Goal: Obtain resource: Obtain resource

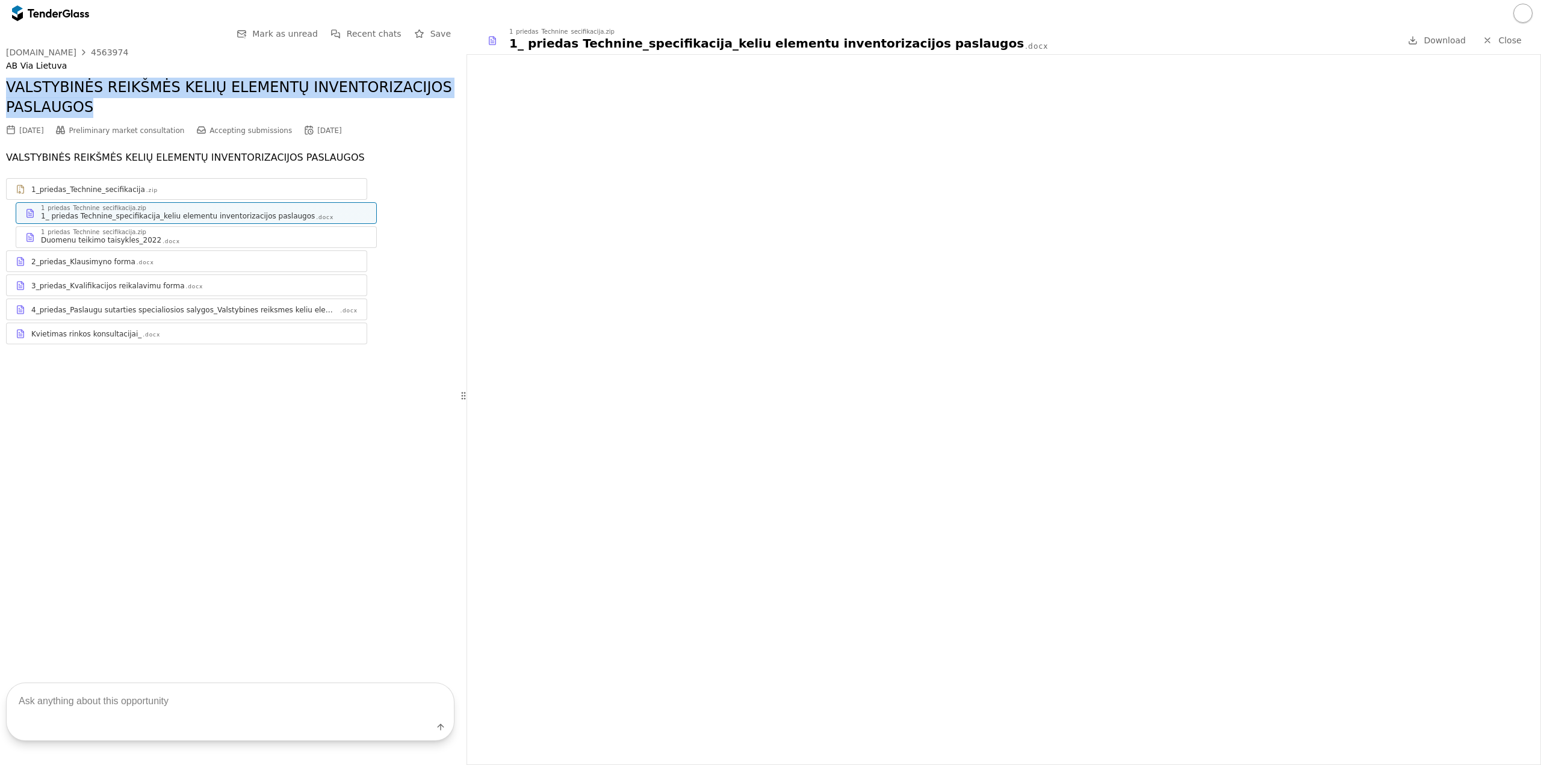
drag, startPoint x: 110, startPoint y: 113, endPoint x: 7, endPoint y: 88, distance: 106.6
click at [7, 88] on h2 "VALSTYBINĖS REIKŠMĖS KELIŲ ELEMENTŲ INVENTORIZACIJOS PASLAUGOS" at bounding box center [230, 98] width 448 height 40
copy h2 "VALSTYBINĖS REIKŠMĖS KELIŲ ELEMENTŲ INVENTORIZACIJOS PASLAUGOS"
click at [91, 51] on div "4563974" at bounding box center [109, 52] width 37 height 8
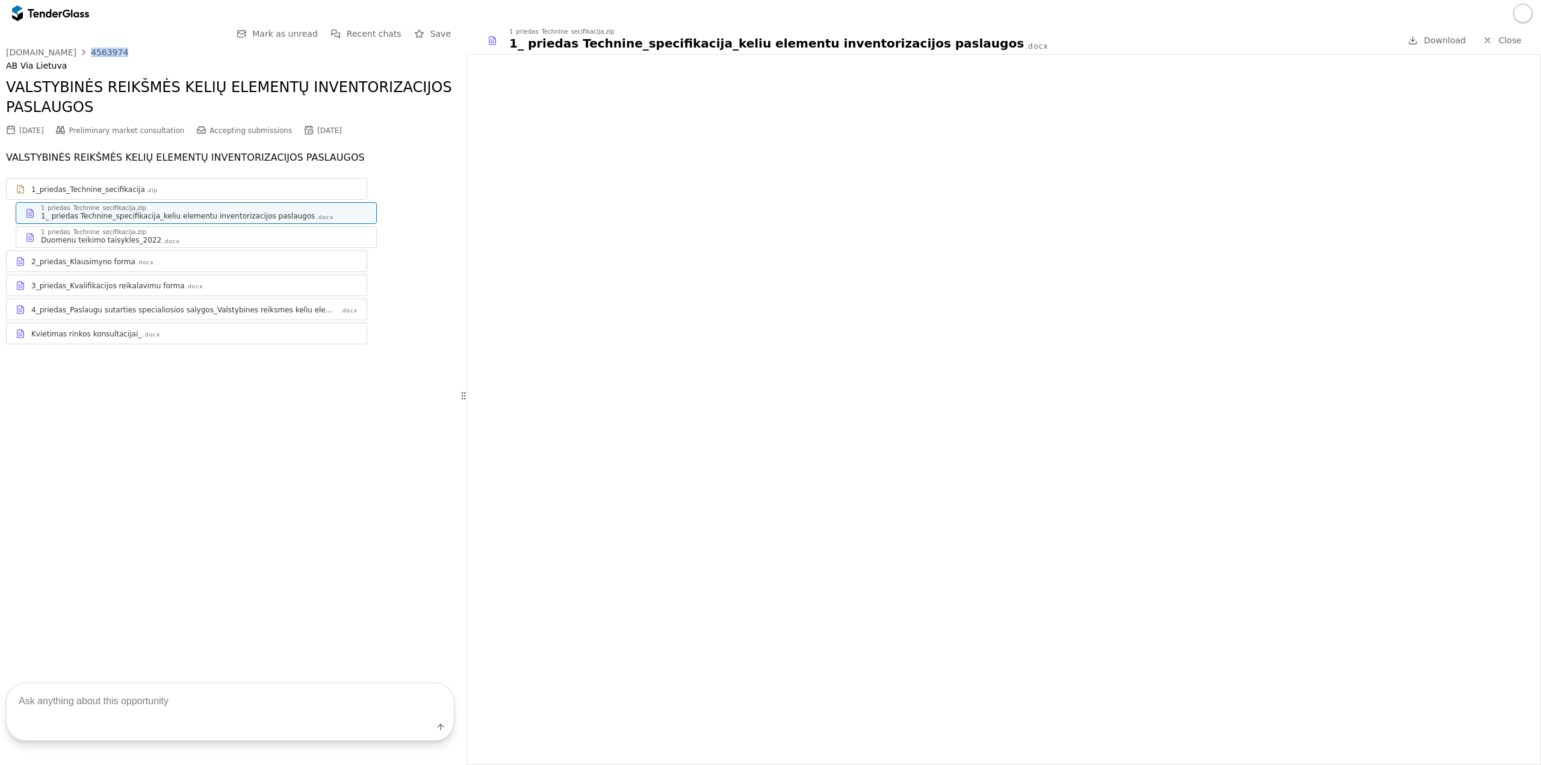
drag, startPoint x: 115, startPoint y: 49, endPoint x: 79, endPoint y: 46, distance: 36.2
click at [79, 46] on div "Go Back Mark as unread Recent chats Save [DOMAIN_NAME] 4563974 AB Via Lietuva V…" at bounding box center [230, 194] width 448 height 336
copy link "4563974"
click at [149, 274] on div "1_priedas_Technine_secifikacija .zip 1_priedas_Technine_secifikacija.zip 1_ pri…" at bounding box center [230, 261] width 448 height 166
click at [149, 281] on div "3_priedas_Kvalifikacijos reikalavimu forma" at bounding box center [107, 286] width 153 height 10
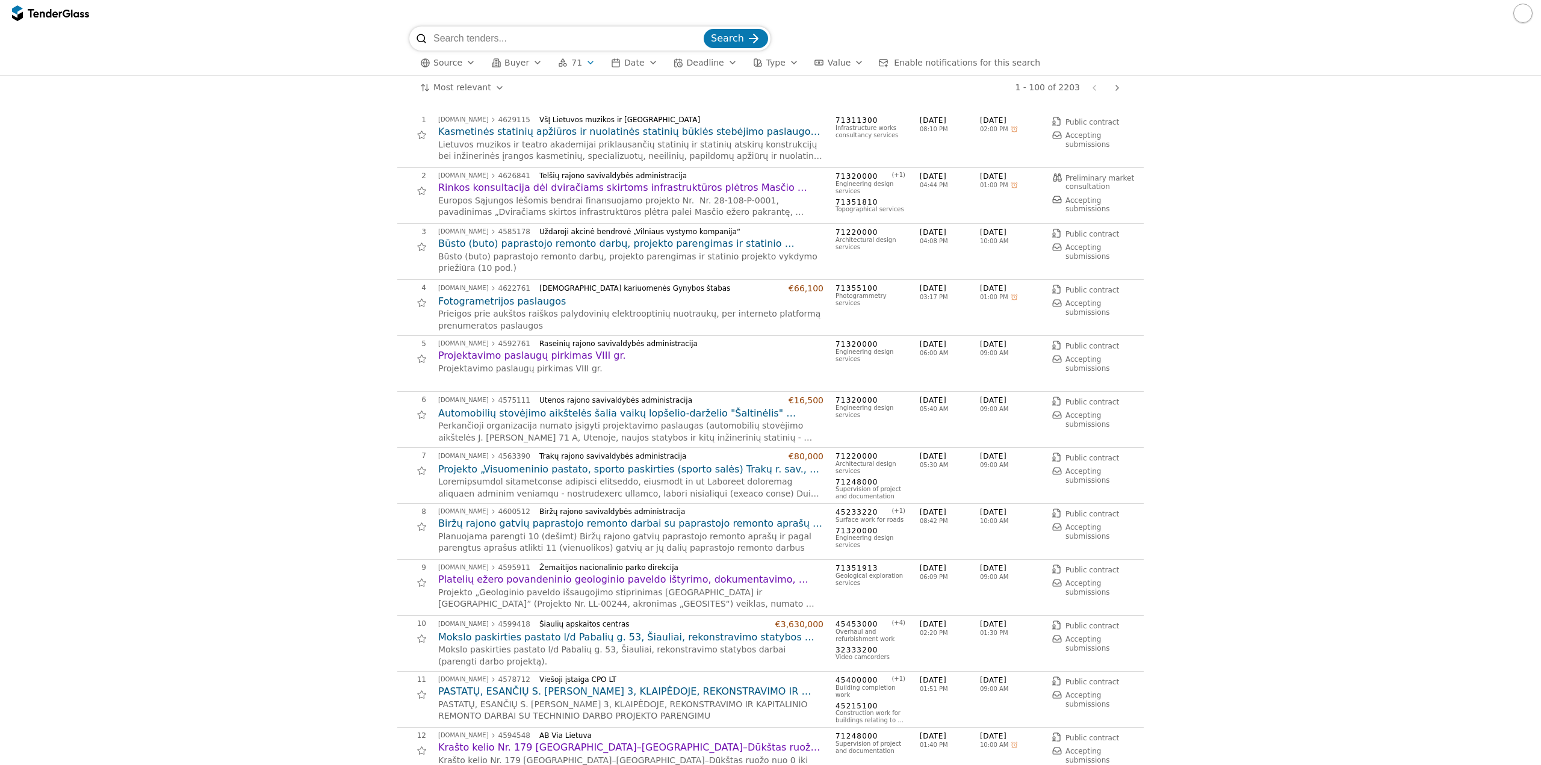
click at [574, 64] on button "71" at bounding box center [576, 62] width 47 height 15
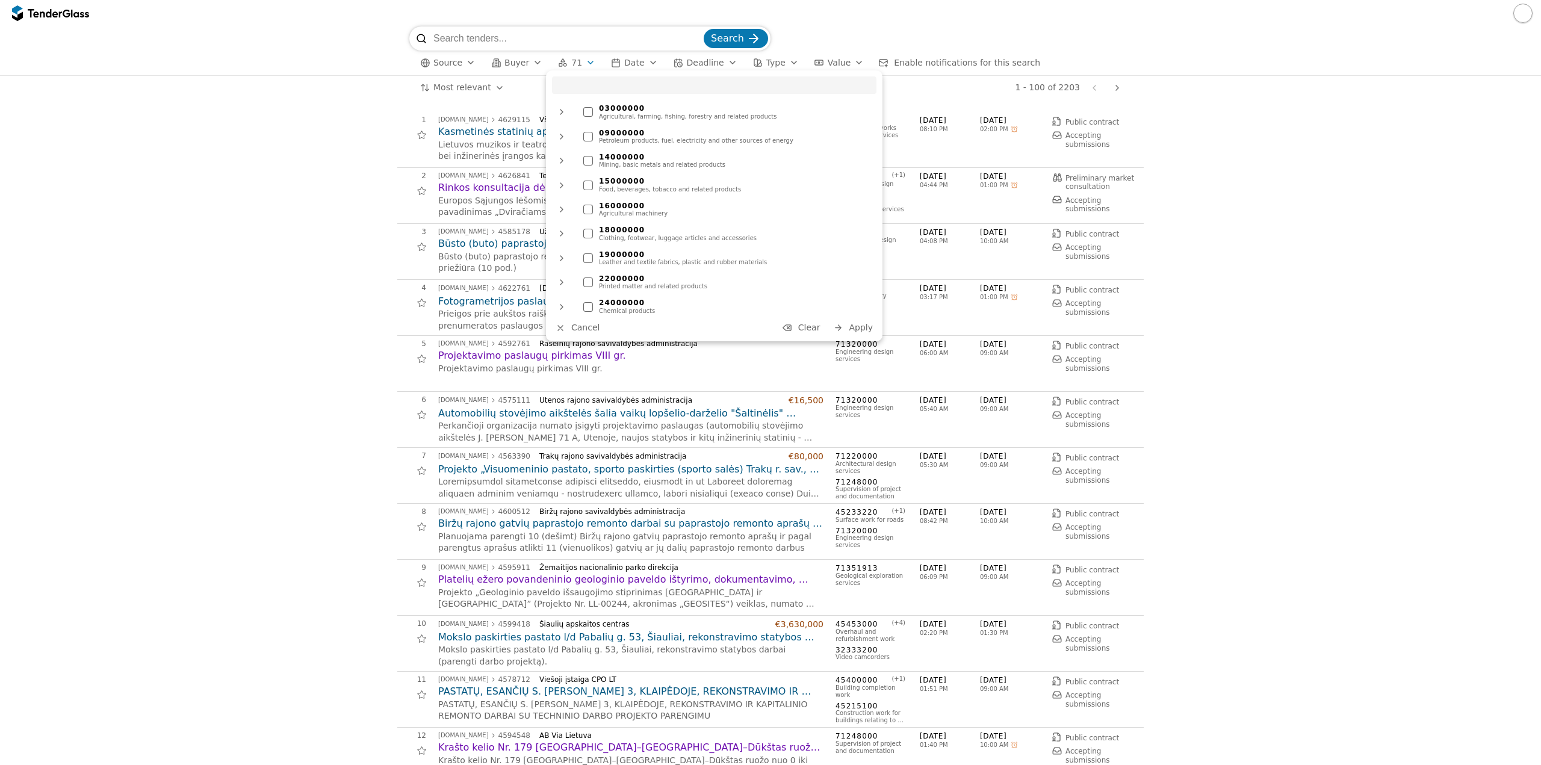
click at [804, 327] on span "Clear" at bounding box center [809, 328] width 22 height 10
click at [857, 318] on div "03000000 Agricultural, farming, fishing, forestry and related products 09000000…" at bounding box center [714, 205] width 336 height 271
click at [853, 327] on span "Apply" at bounding box center [861, 328] width 24 height 10
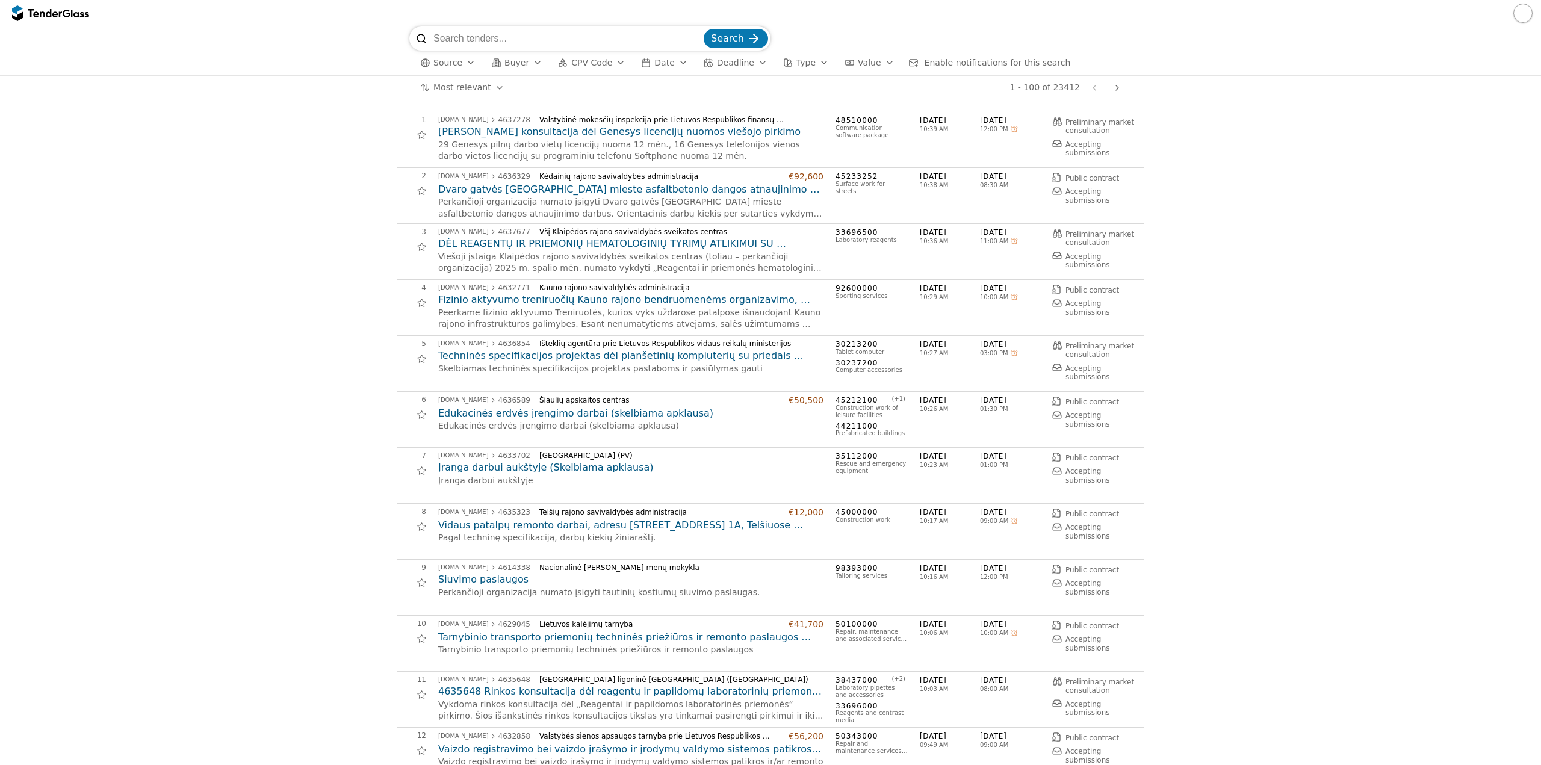
click at [521, 63] on span "Buyer" at bounding box center [516, 63] width 25 height 10
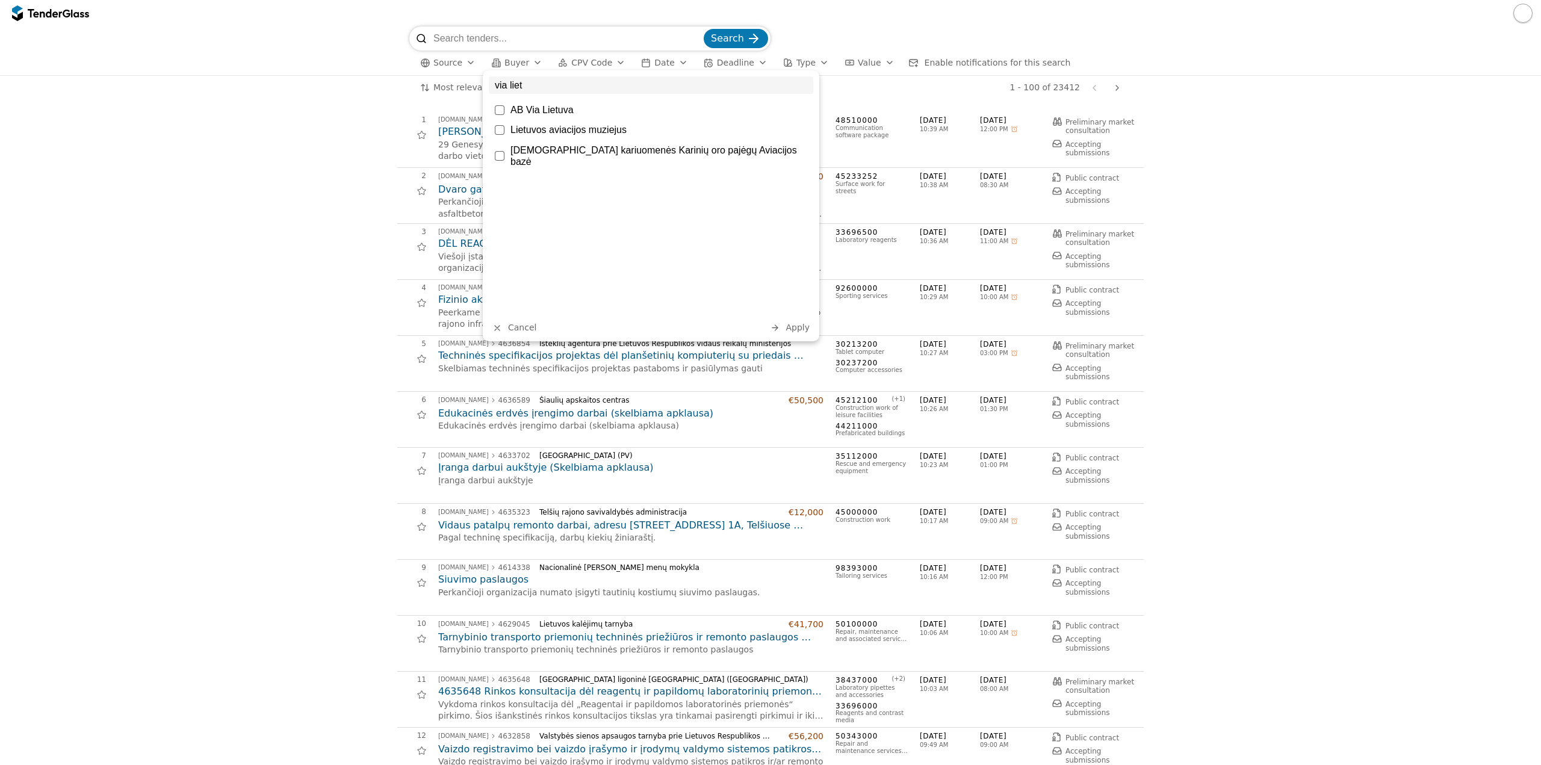
type input "via liet"
click at [556, 110] on div "AB Via Lietuva" at bounding box center [658, 109] width 297 height 11
click at [799, 324] on span "Apply" at bounding box center [798, 328] width 24 height 10
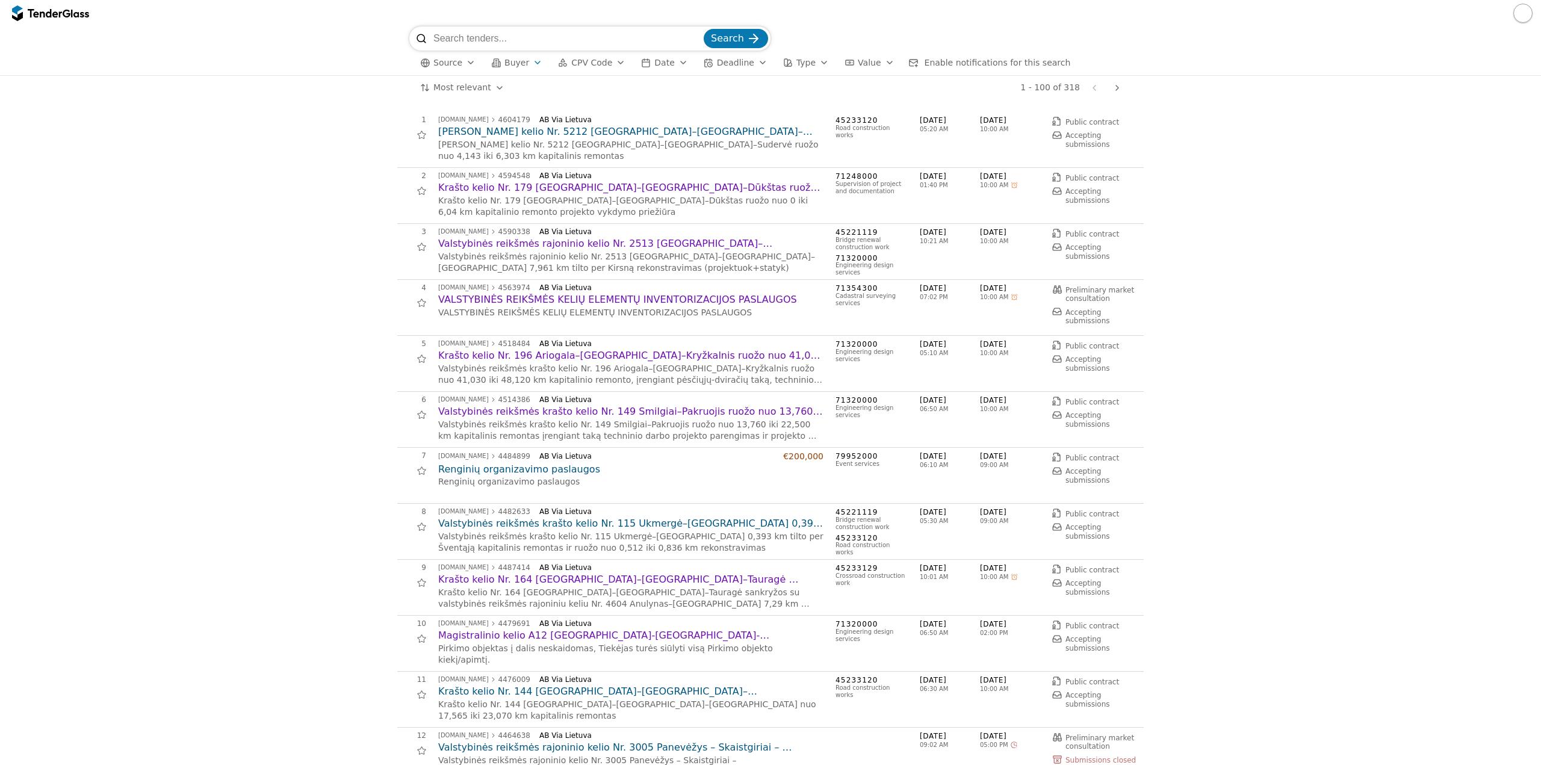
click at [475, 90] on html "Search Source Buyer CPV Code Date Deadline Type Value Enable notifications for …" at bounding box center [770, 382] width 1541 height 765
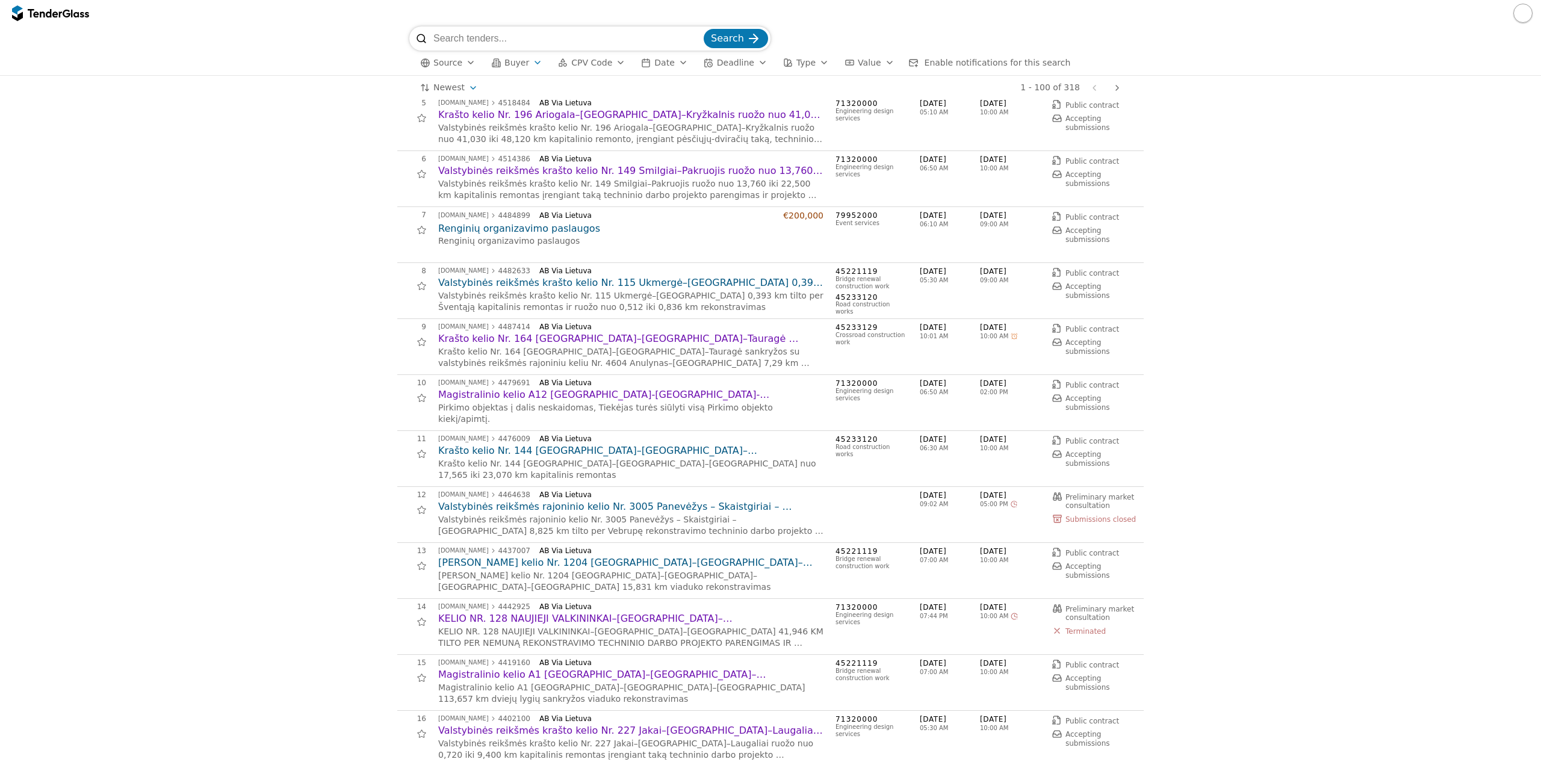
scroll to position [301, 0]
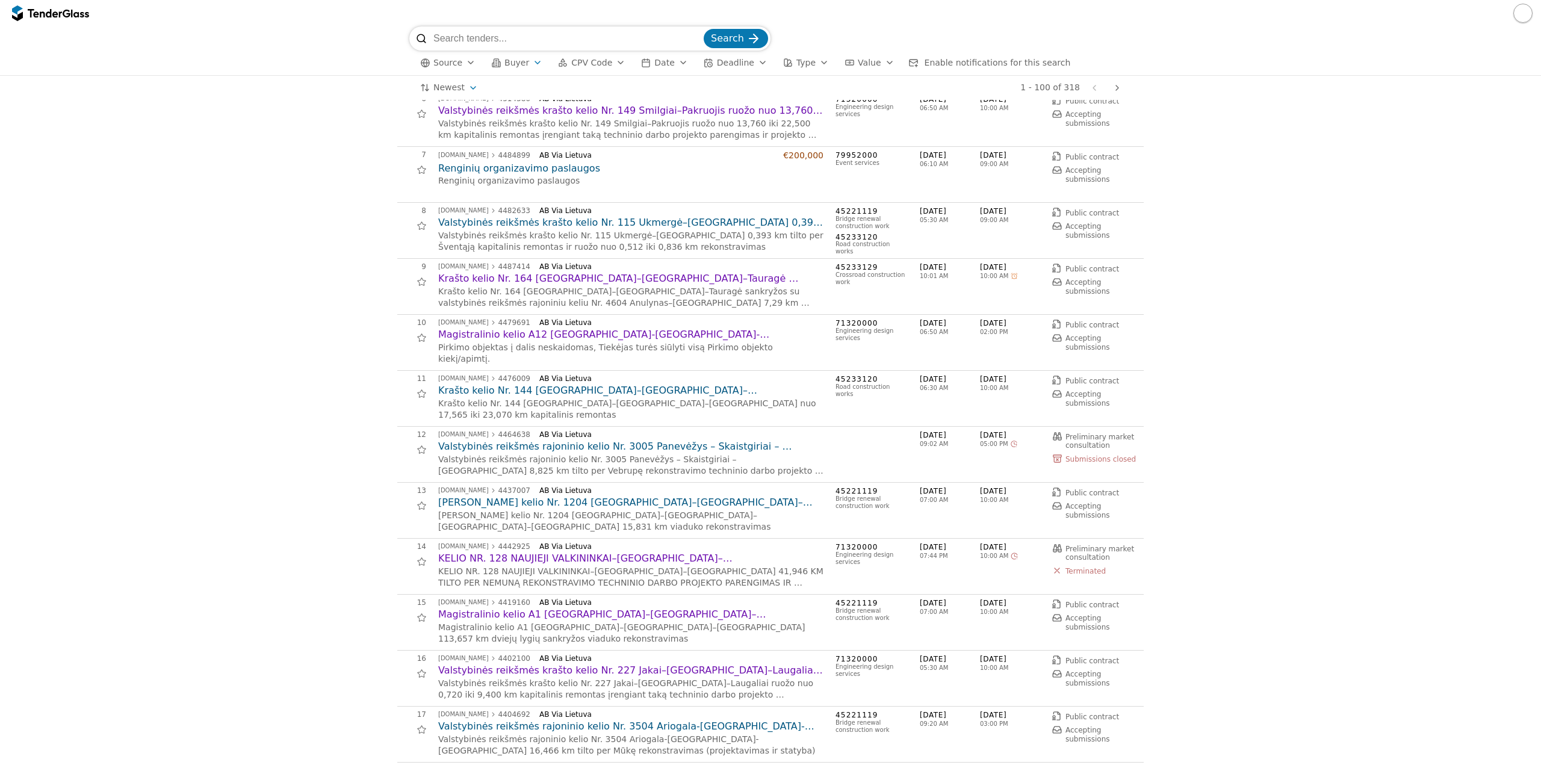
click at [702, 505] on h2 "[PERSON_NAME] kelio Nr. 1204 [GEOGRAPHIC_DATA]–[GEOGRAPHIC_DATA]–[GEOGRAPHIC_DA…" at bounding box center [630, 502] width 385 height 13
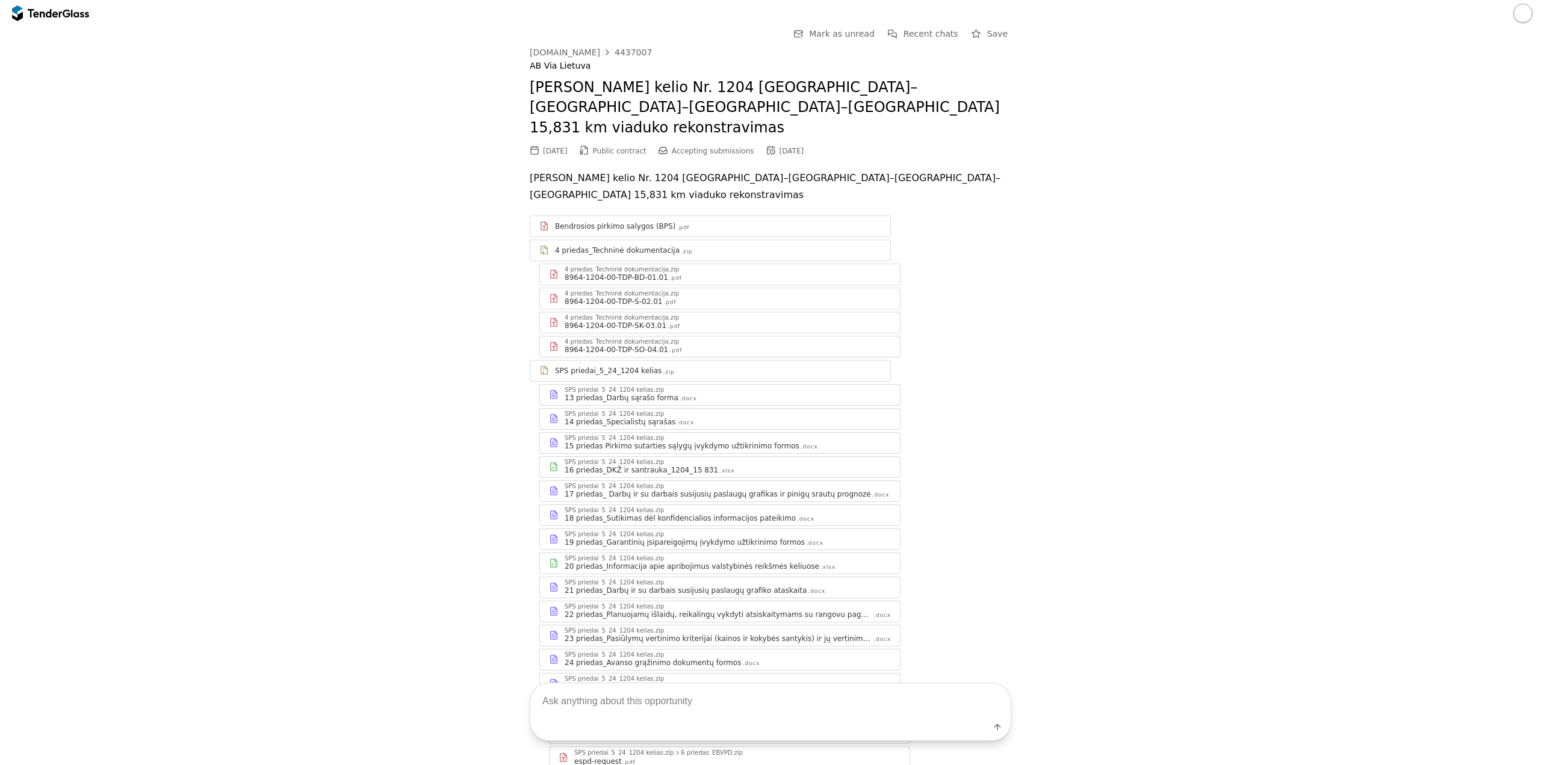
click at [665, 321] on div "8964-1204-00-TDP-SK-03.01 .pdf" at bounding box center [728, 326] width 326 height 10
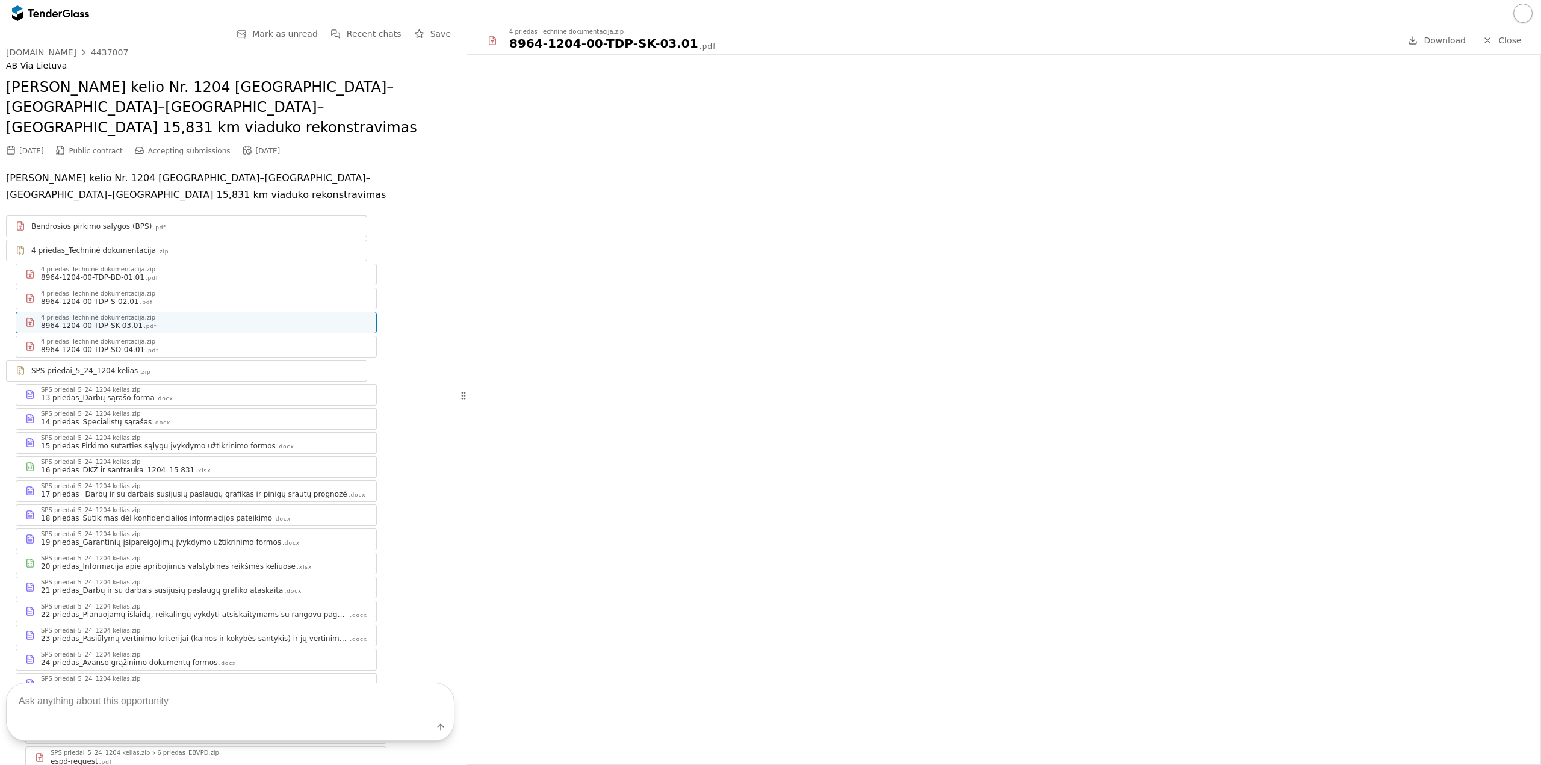
click at [132, 393] on div "13 priedas_Darbų sąrašo forma" at bounding box center [98, 398] width 114 height 10
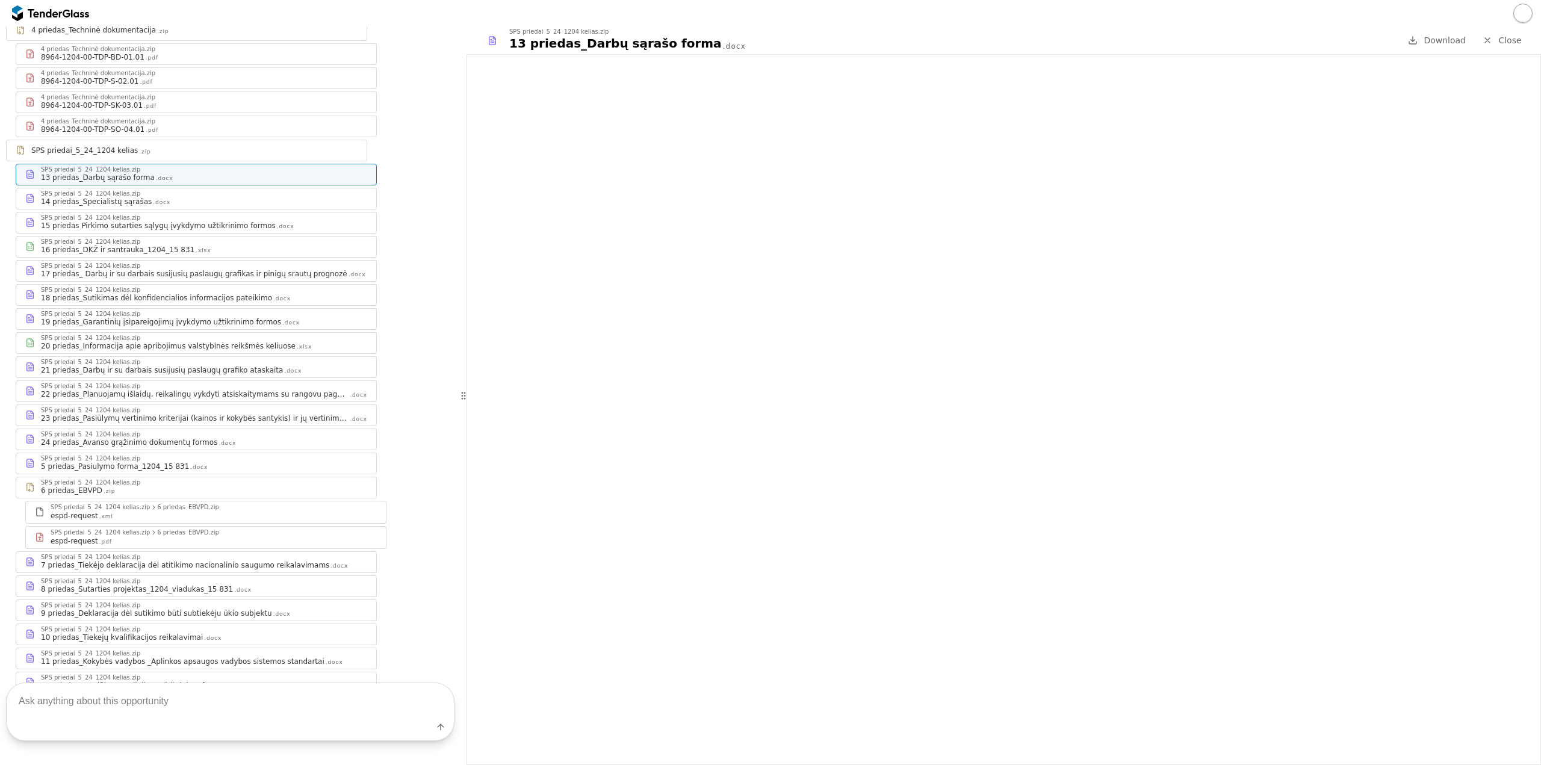
scroll to position [261, 0]
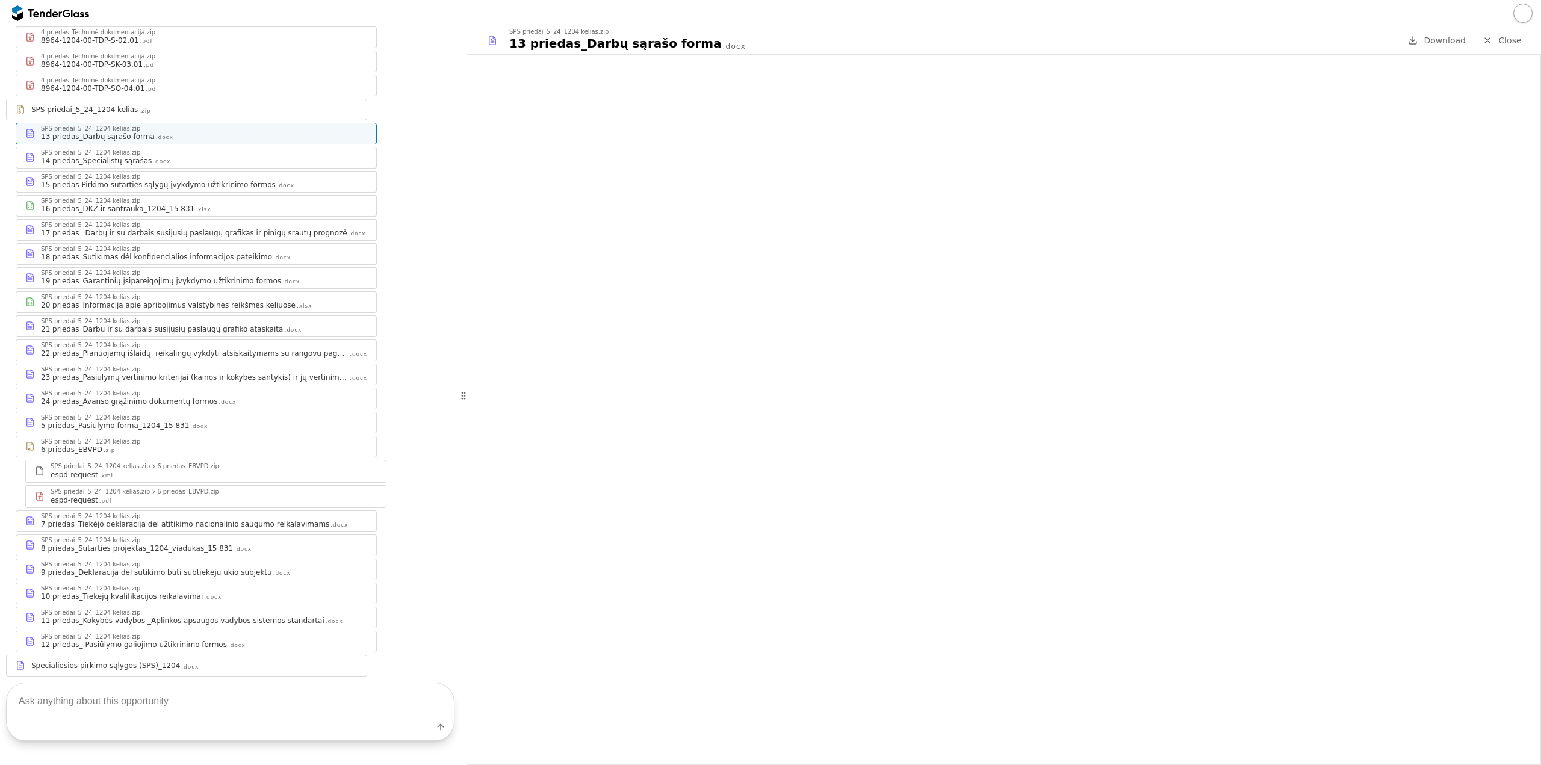
click at [167, 660] on div at bounding box center [194, 660] width 326 height 1
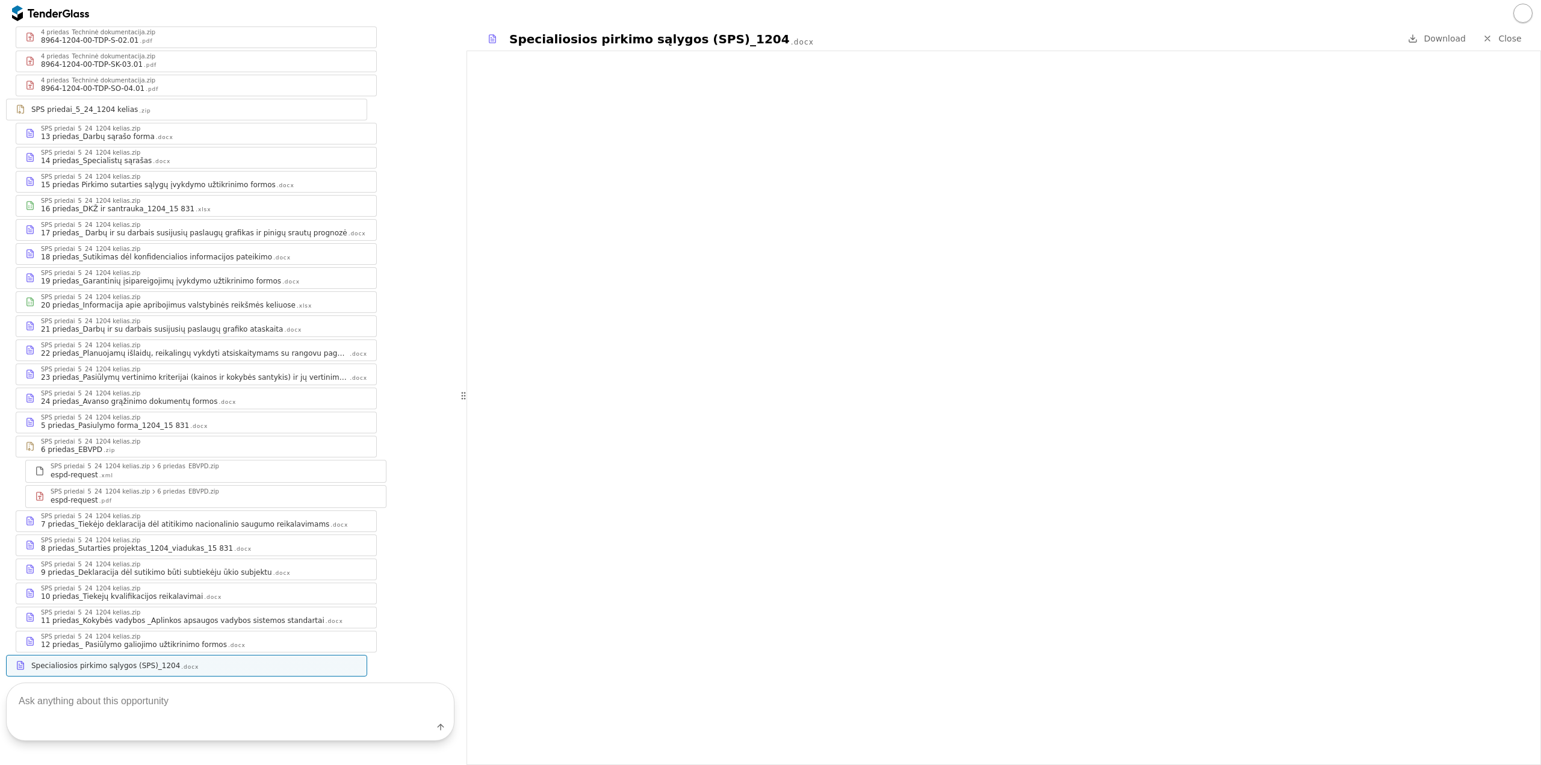
click at [344, 715] on textarea at bounding box center [230, 701] width 447 height 36
type textarea "ar reikia parengti projektą?"
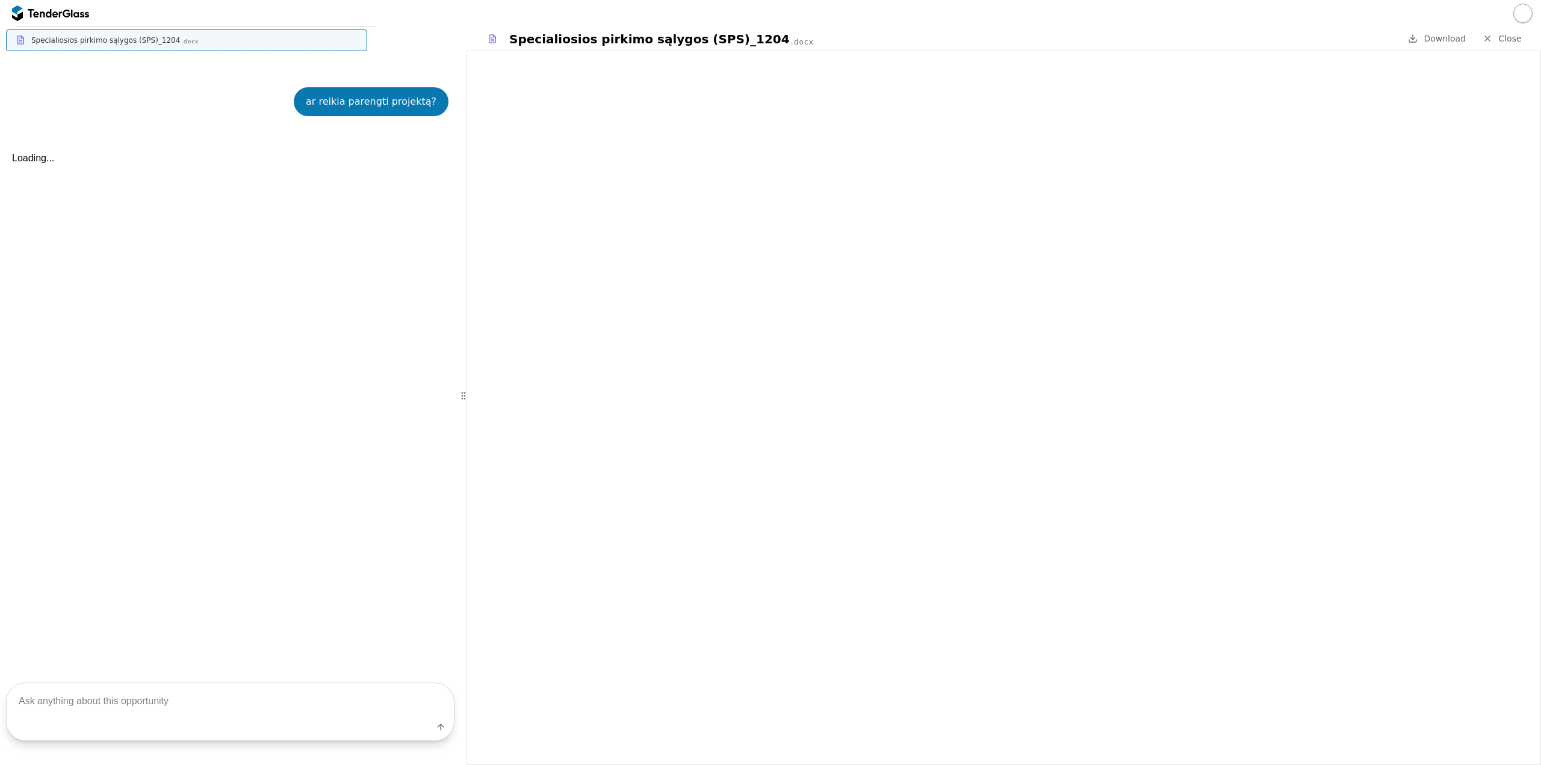
scroll to position [891, 0]
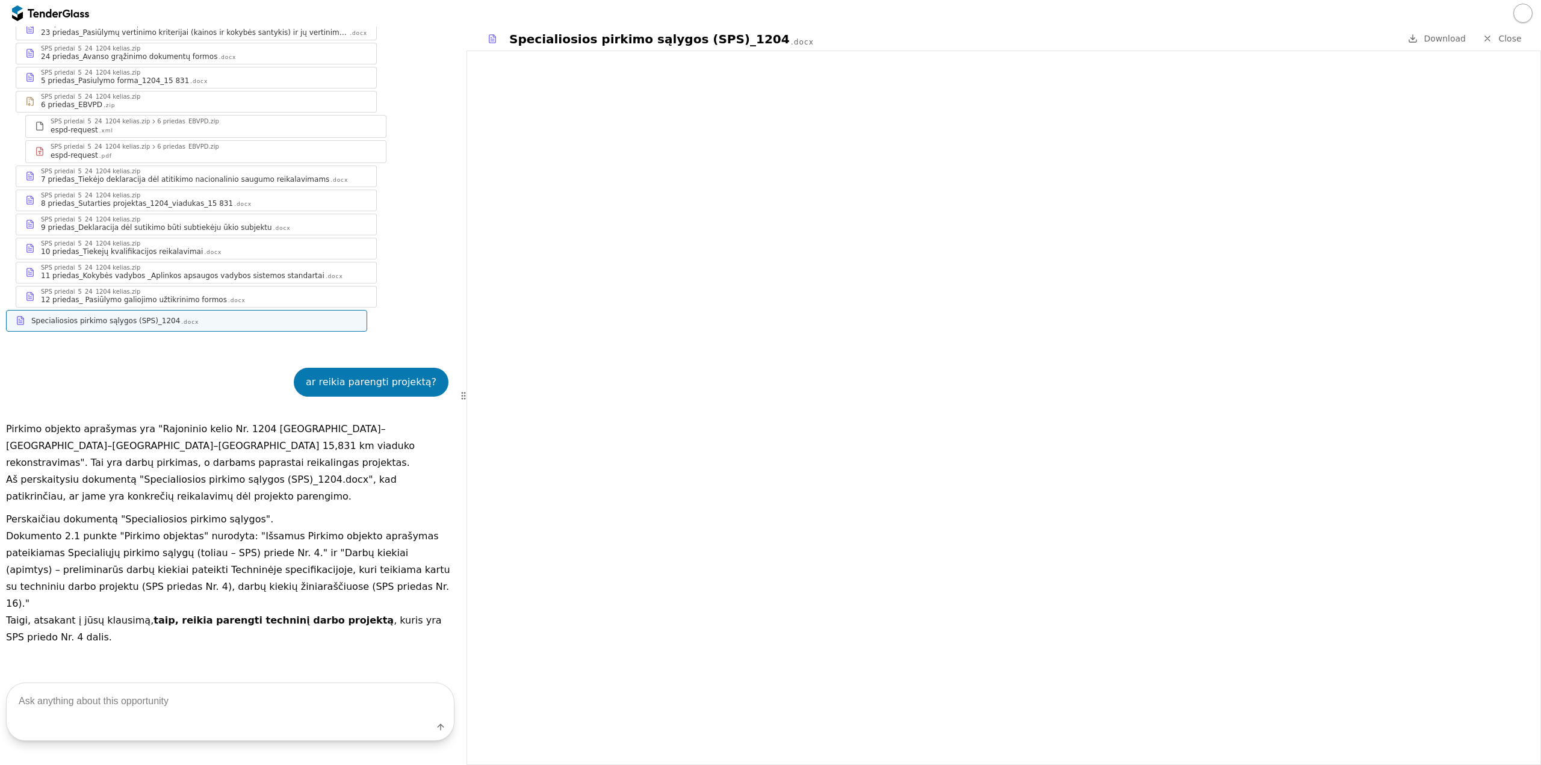
scroll to position [546, 0]
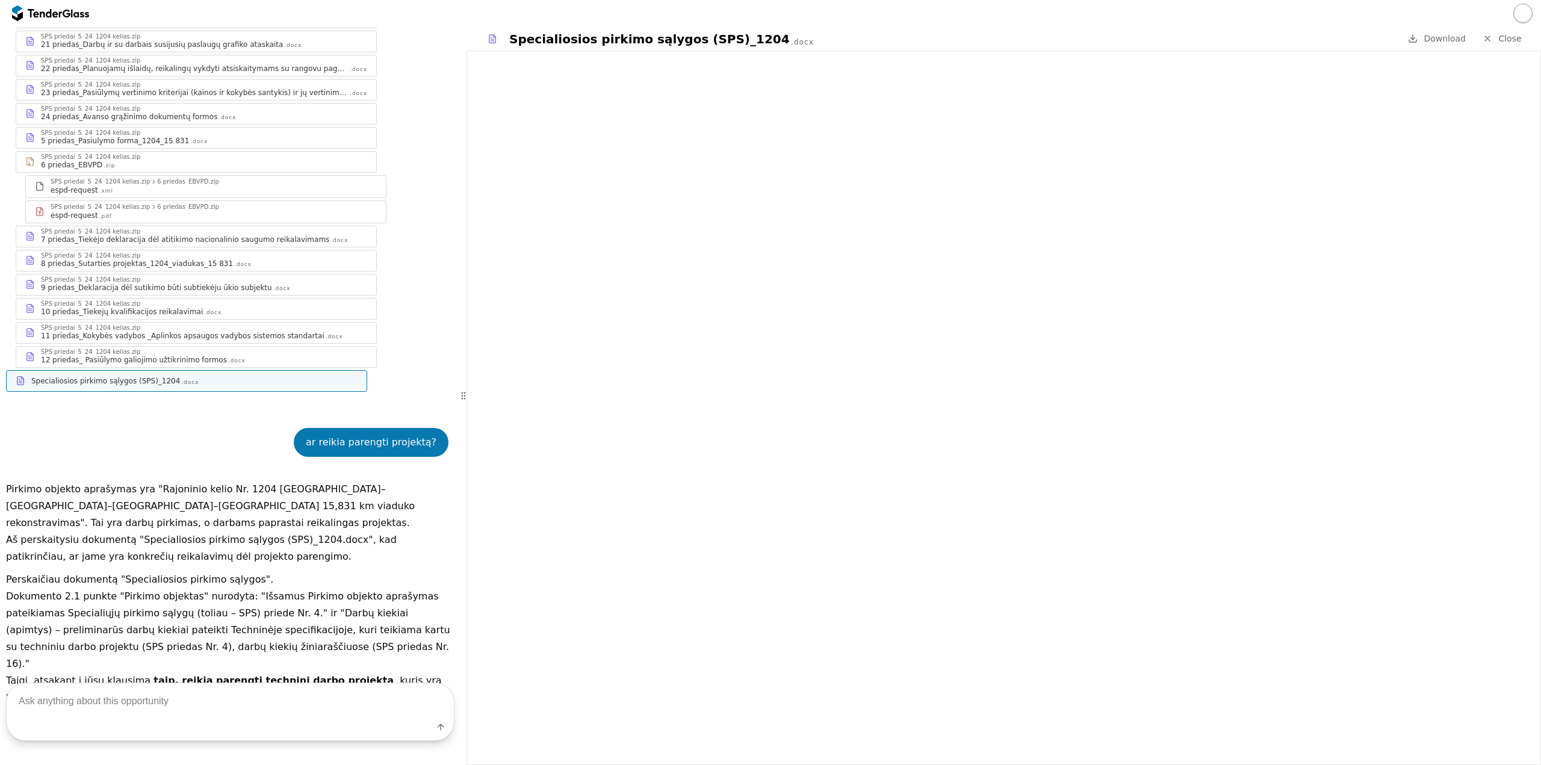
click at [204, 309] on div ".docx" at bounding box center [212, 313] width 17 height 8
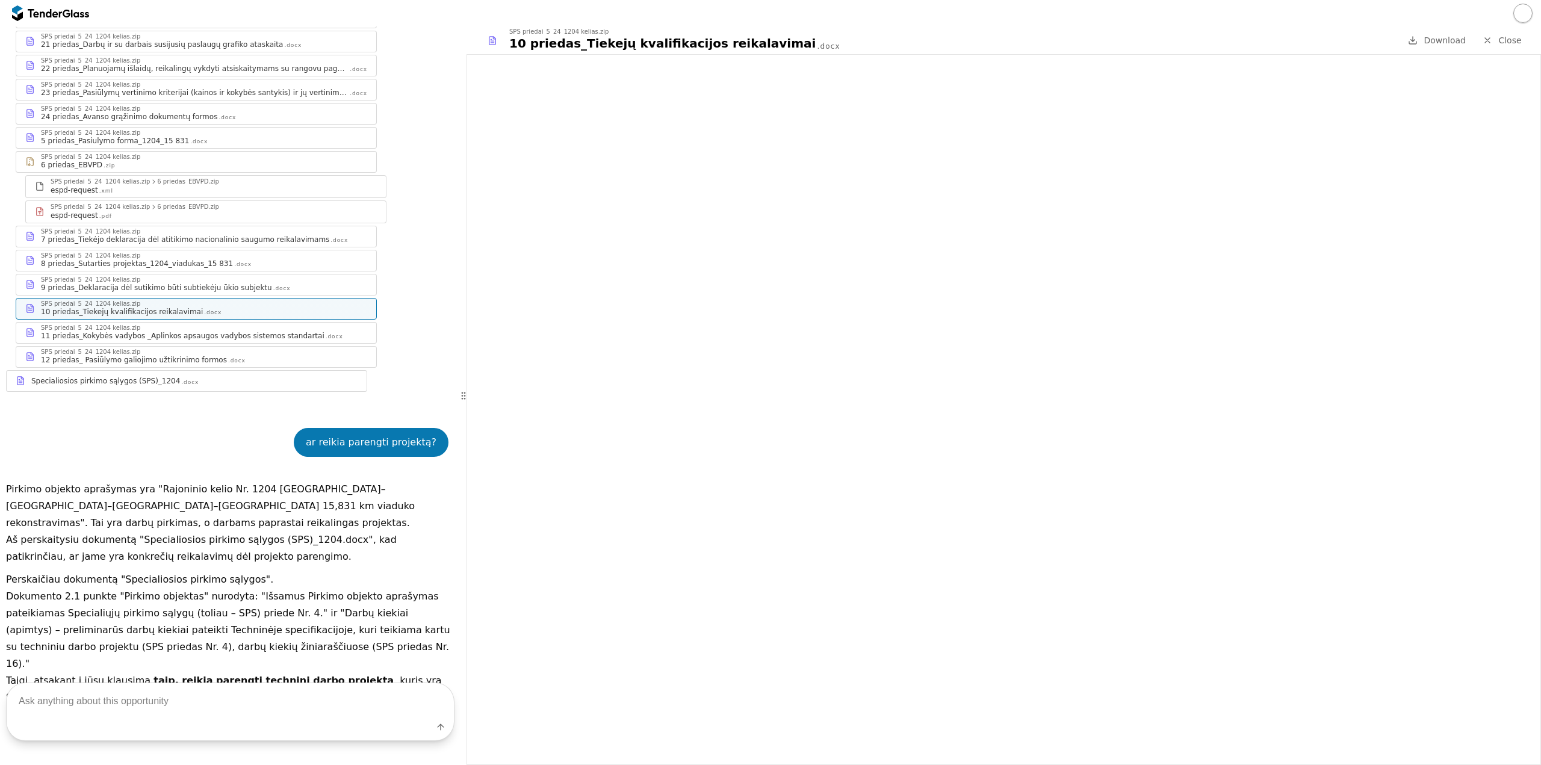
click at [212, 410] on div "ar reikia parengti projektą?" at bounding box center [230, 442] width 448 height 65
click at [197, 136] on div "5 priedas_Pasiulymo forma_1204_15 831 .docx" at bounding box center [204, 141] width 326 height 10
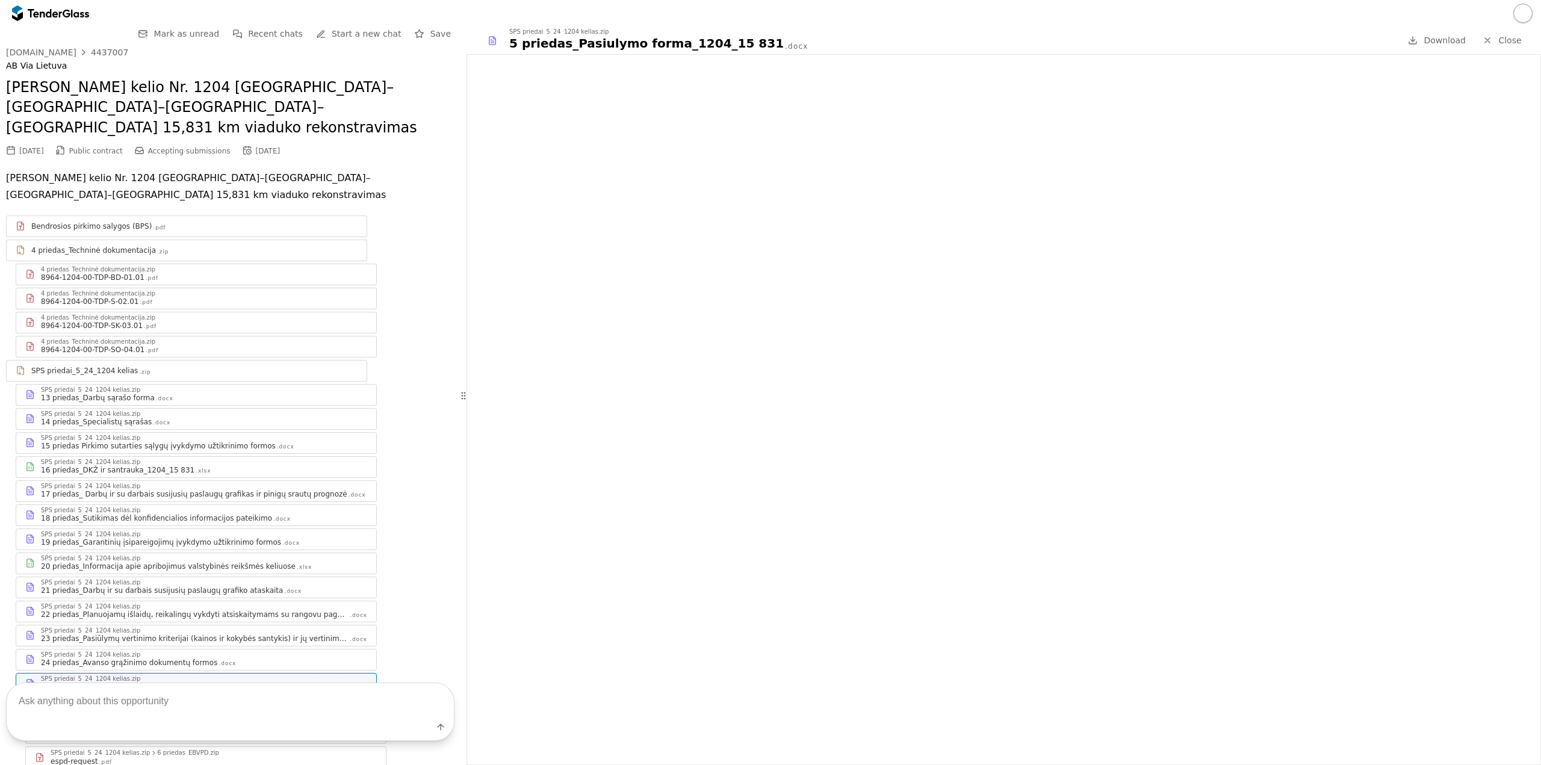
click at [153, 321] on div "8964-1204-00-TDP-SK-03.01 .pdf" at bounding box center [204, 326] width 326 height 10
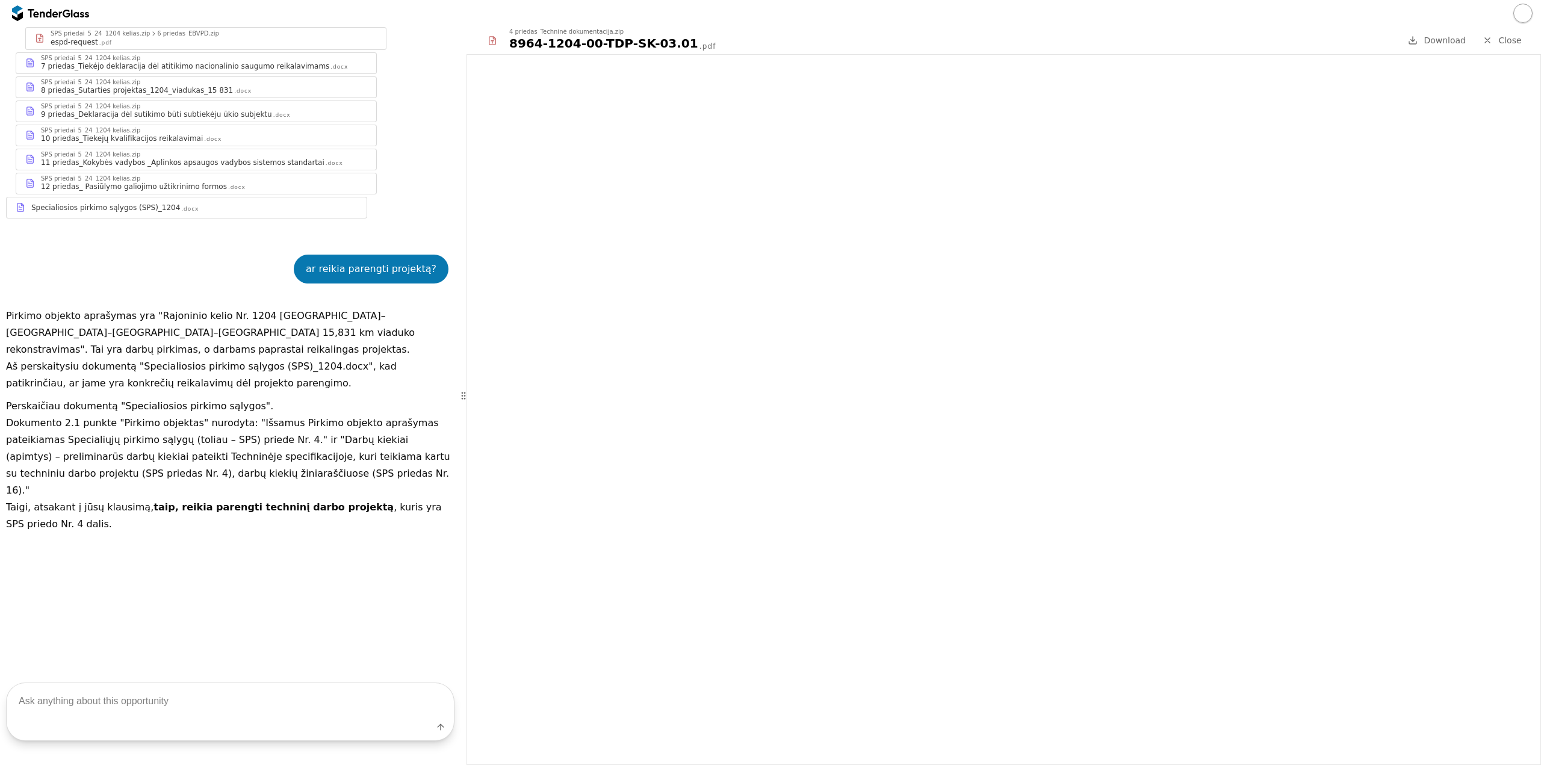
scroll to position [650, 0]
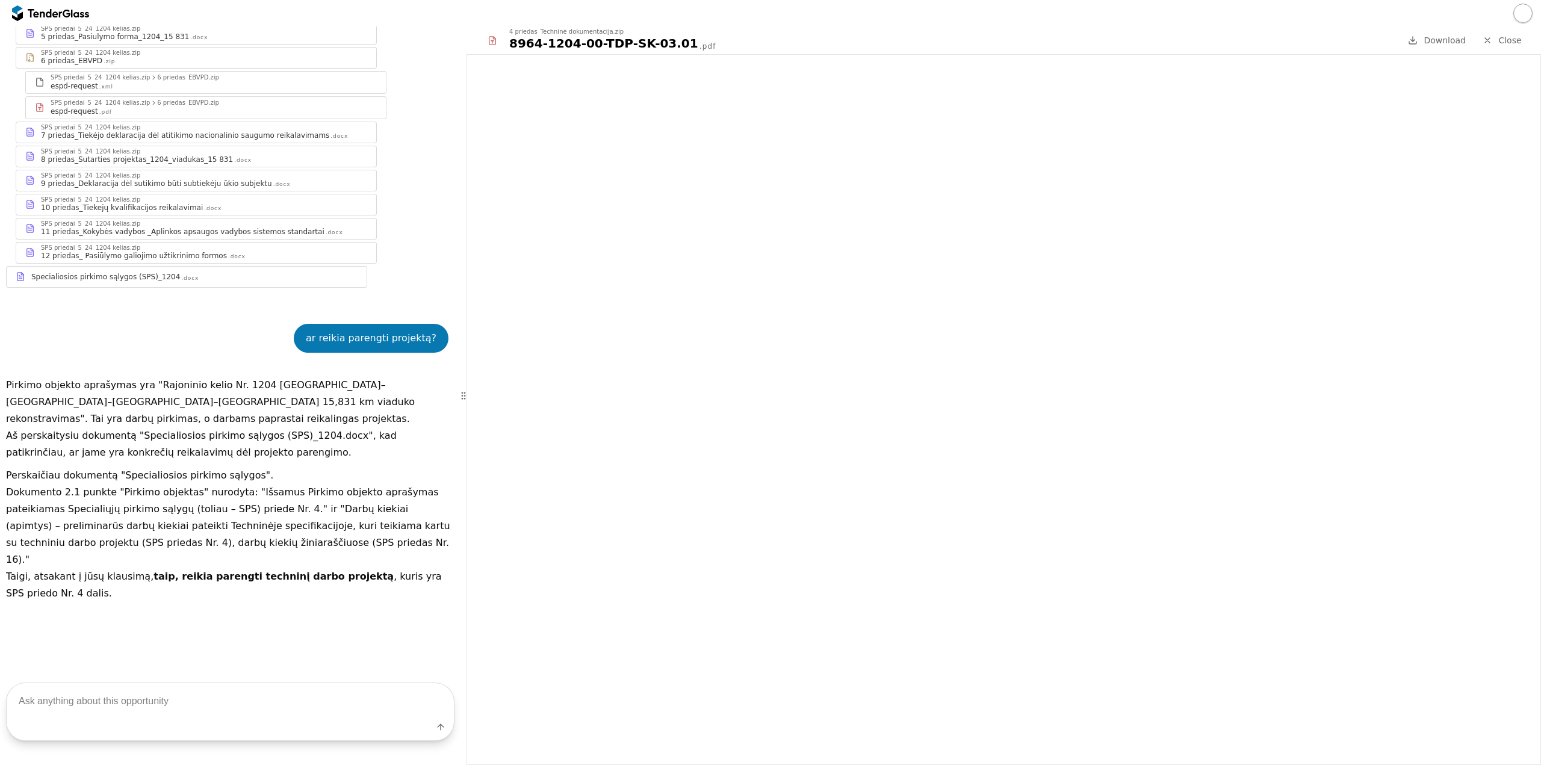
click at [393, 619] on div "ar reikia parengti projektą? Pirkimo objekto aprašymas yra "Rajoninio kelio Nr.…" at bounding box center [230, 621] width 448 height 630
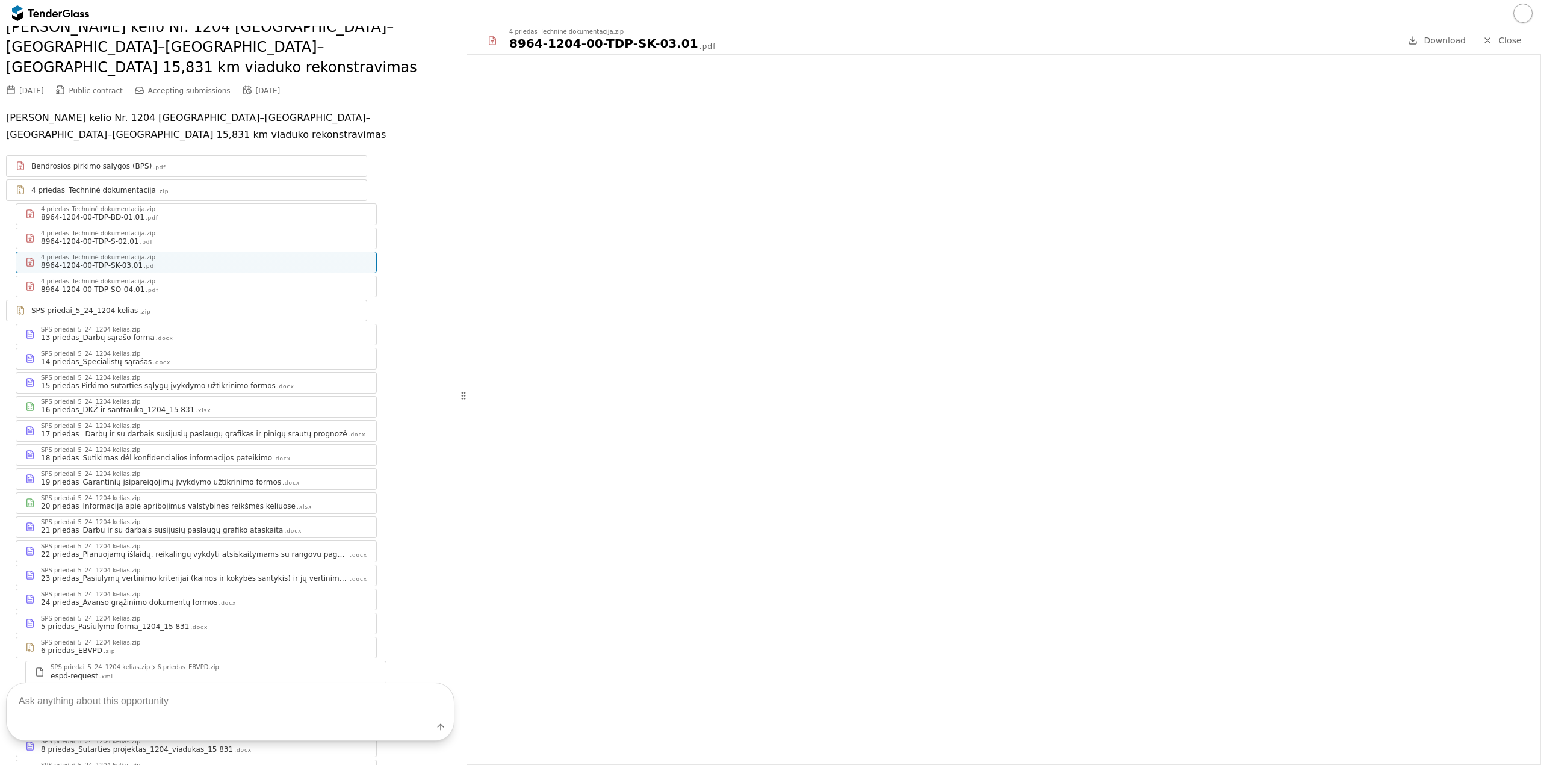
scroll to position [0, 0]
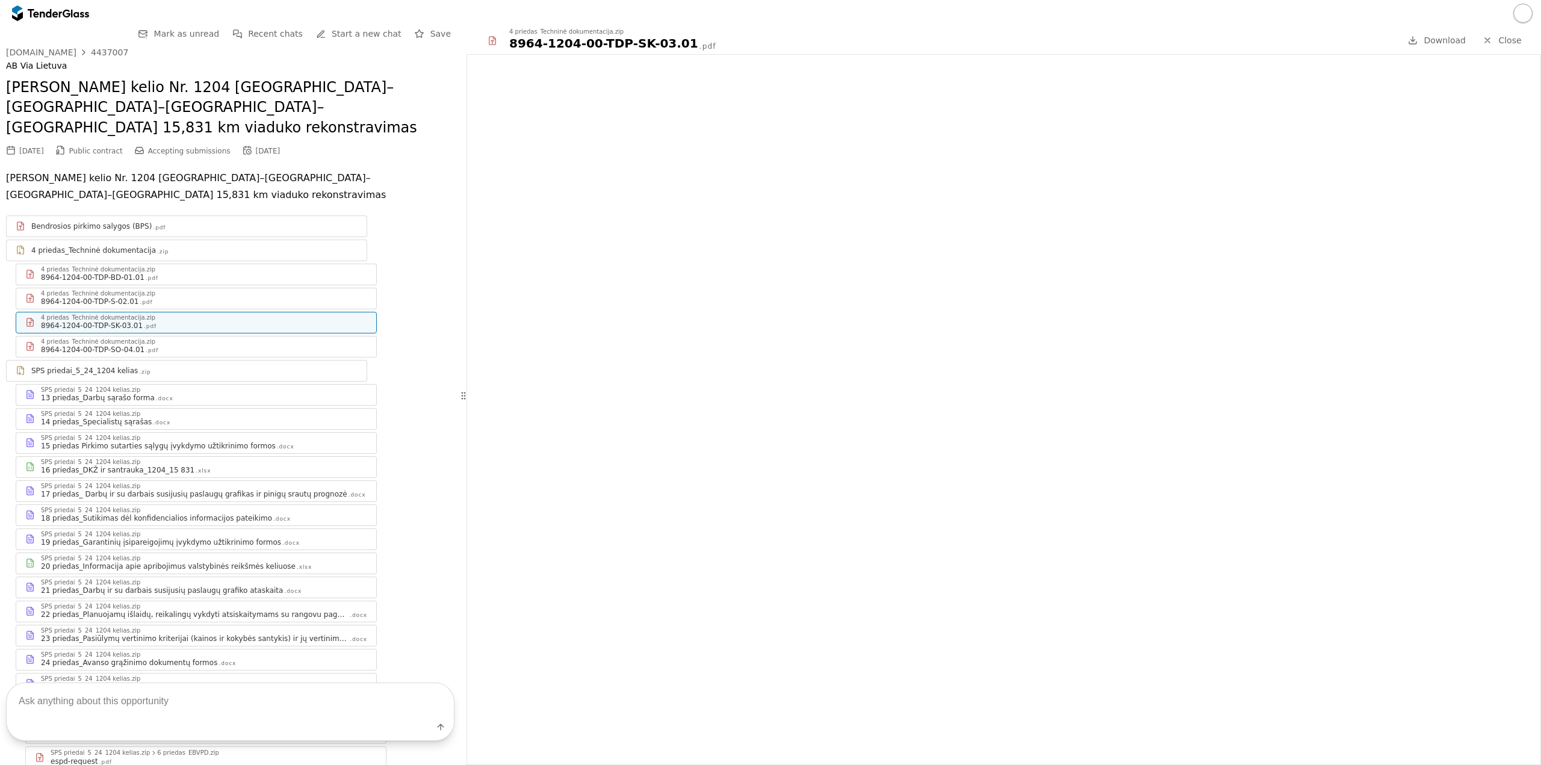
click at [265, 393] on div "13 priedas_Darbų sąrašo forma .docx" at bounding box center [204, 398] width 326 height 10
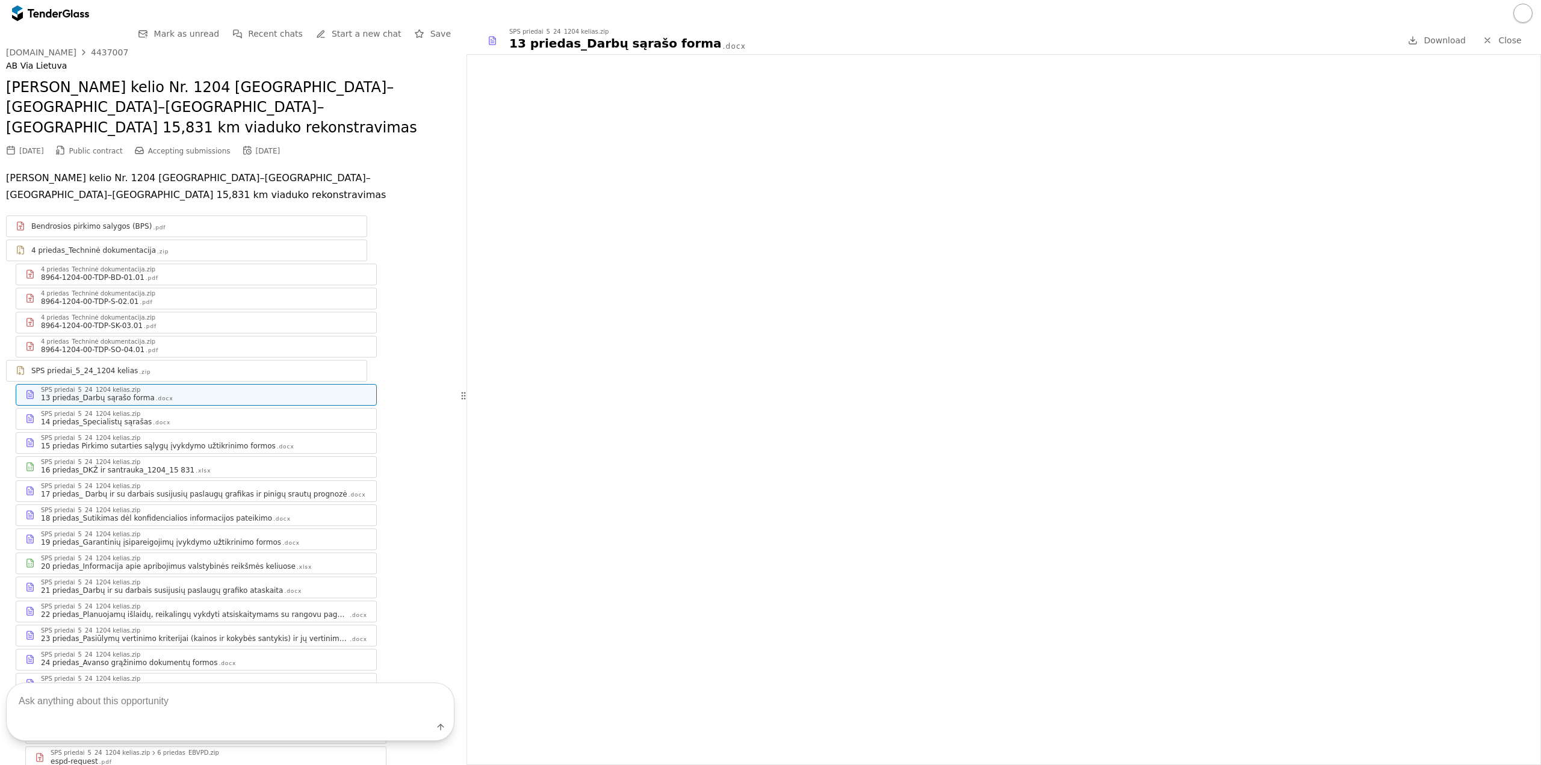
click at [160, 489] on div "17 priedas_ Darbų ir su darbais susijusių paslaugų grafikas ir pinigų srautų pr…" at bounding box center [194, 494] width 306 height 10
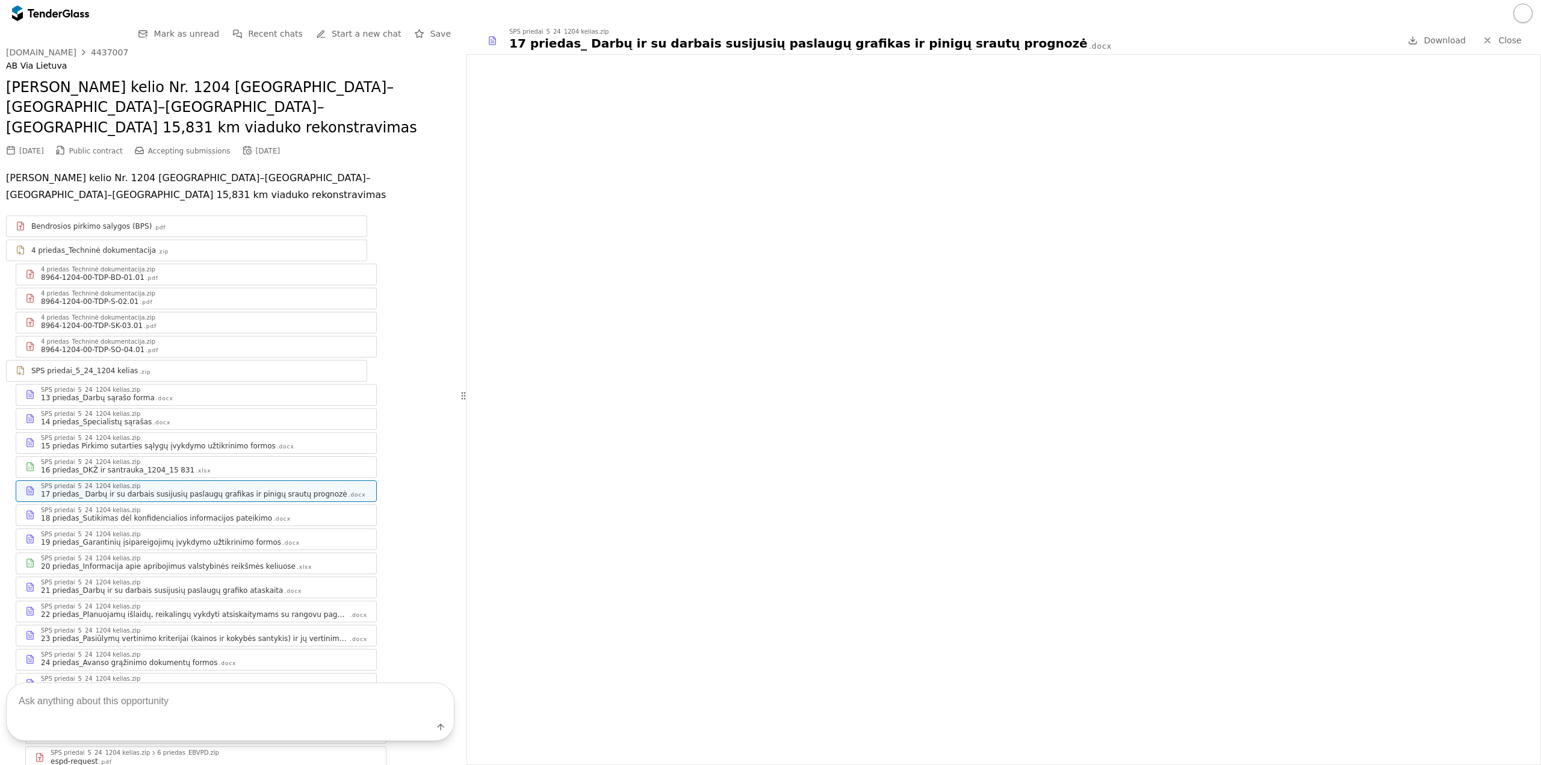
click at [174, 586] on div "21 priedas_Darbų ir su darbais susijusių paslaugų grafiko ataskaita" at bounding box center [162, 591] width 242 height 10
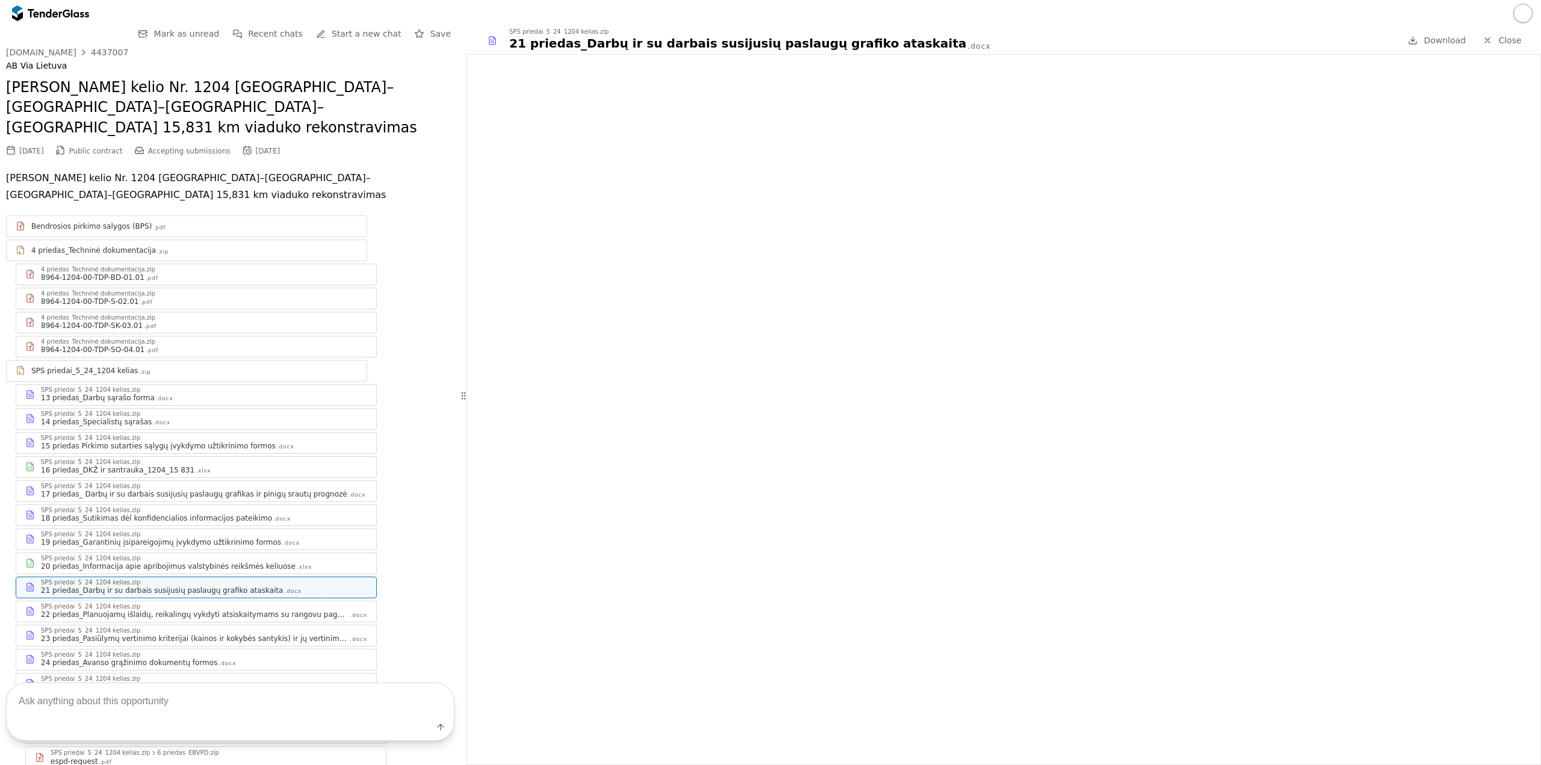
click at [173, 610] on div "22 priedas_Planuojamų išlaidų, reikalingų vykdyti atsiskaitymams su rangovu pag…" at bounding box center [195, 615] width 308 height 10
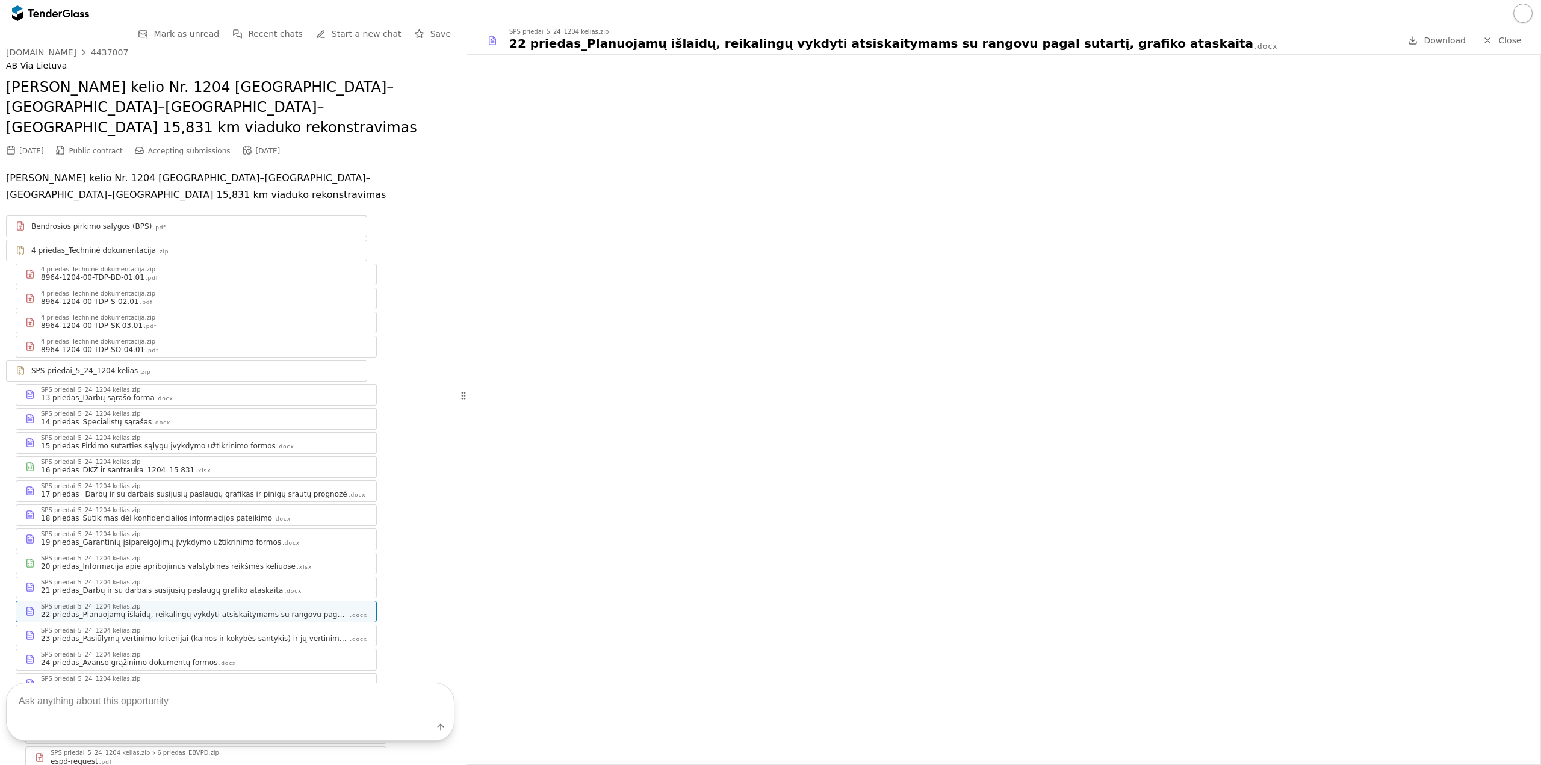
click at [186, 628] on div "SPS priedai_5_24_1204 kelias.zip" at bounding box center [204, 631] width 326 height 6
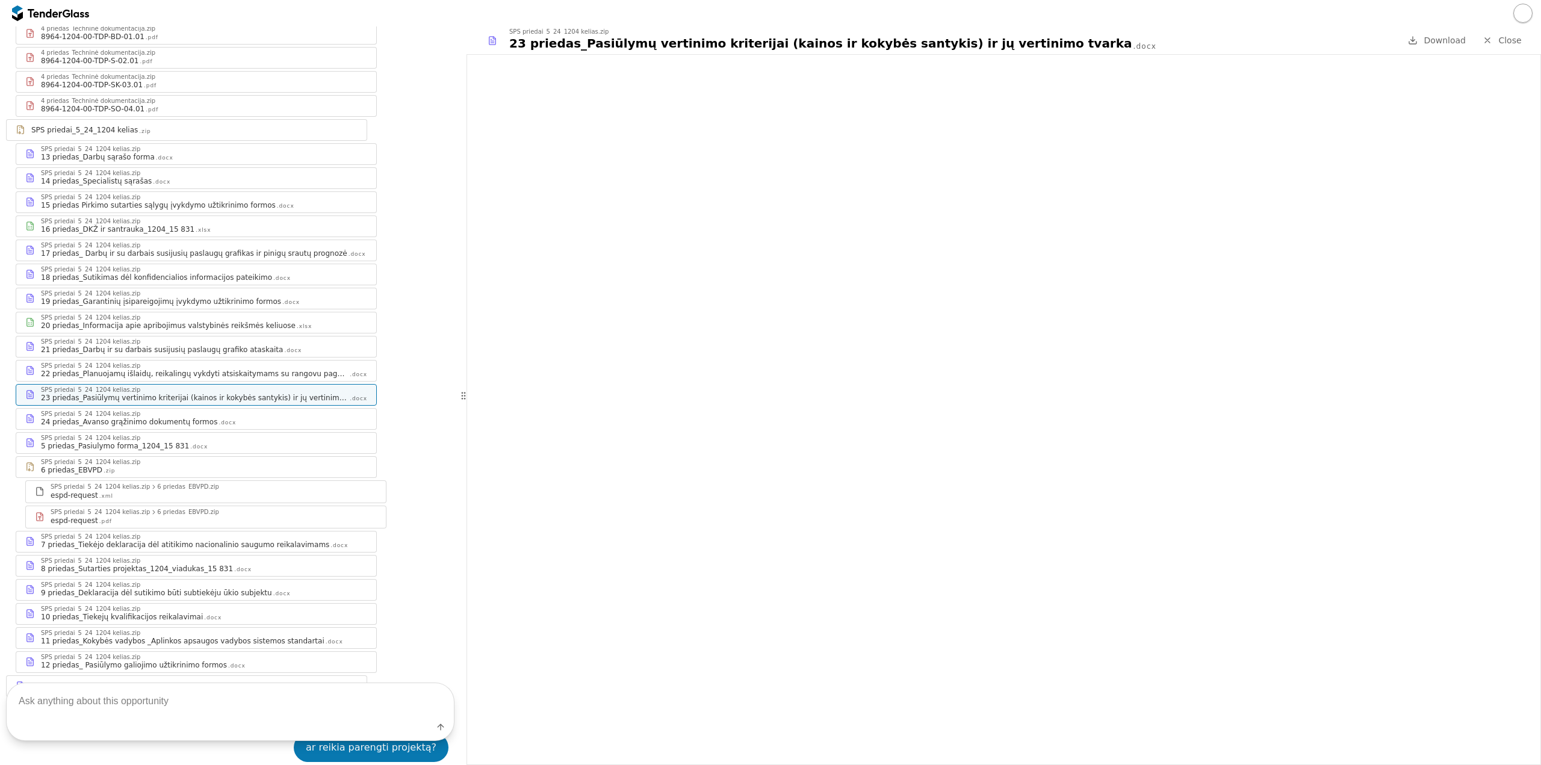
scroll to position [120, 0]
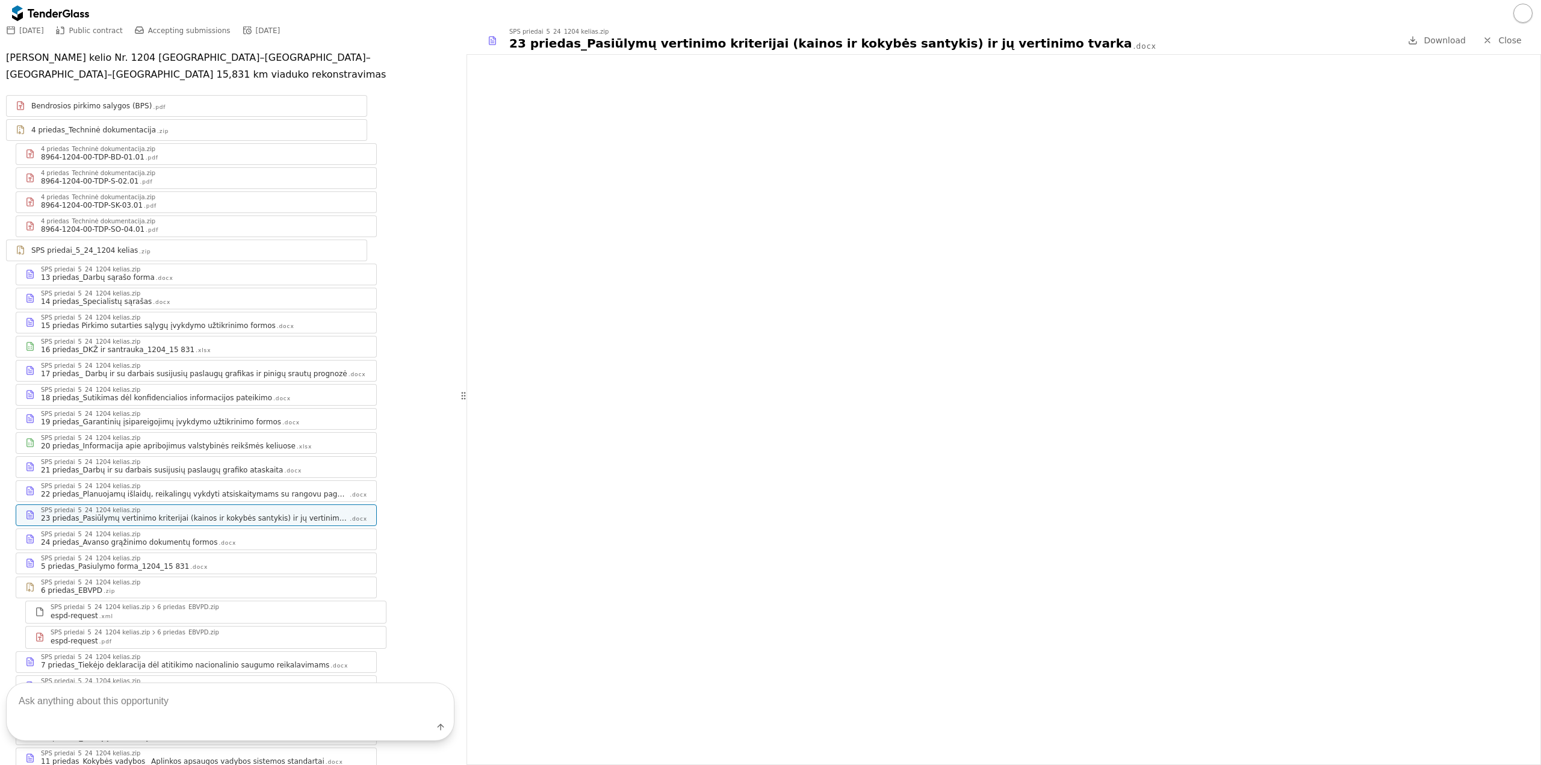
click at [254, 125] on div "4 priedas_Techninė dokumentacija .zip" at bounding box center [194, 130] width 326 height 10
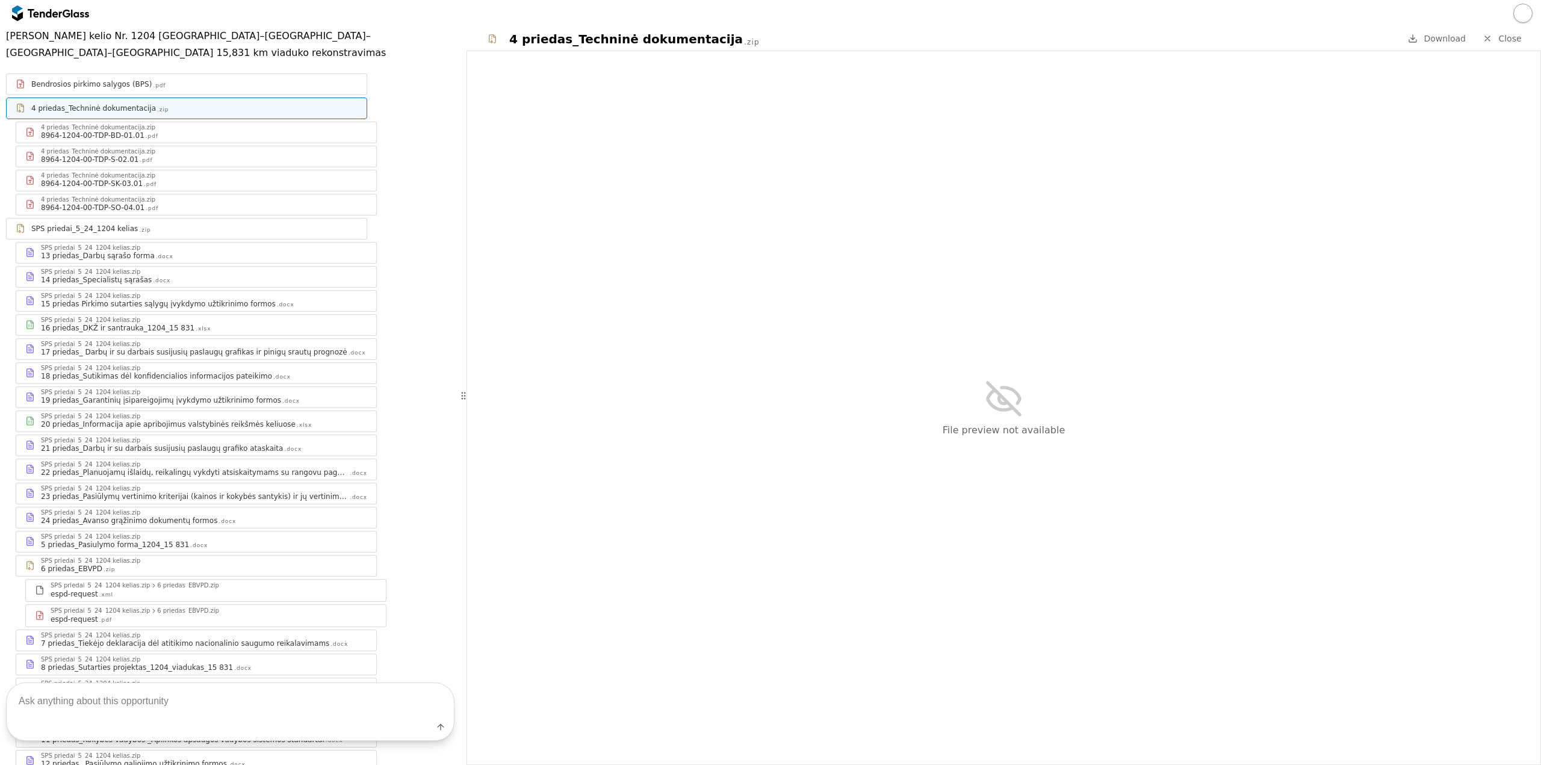
scroll to position [120, 0]
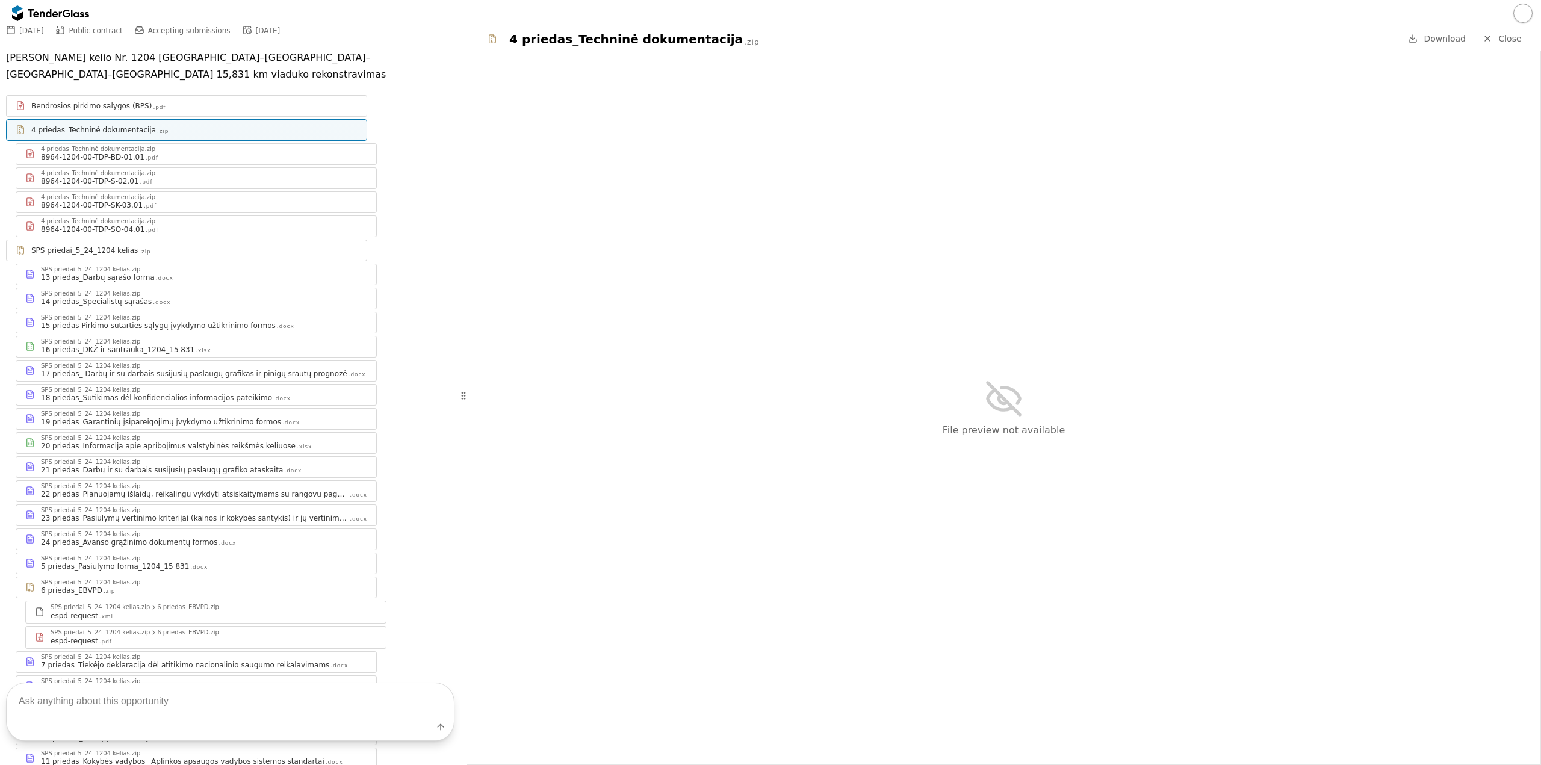
click at [141, 345] on div "16 priedas_DKŽ ir santrauka_1204_15 831" at bounding box center [118, 350] width 154 height 10
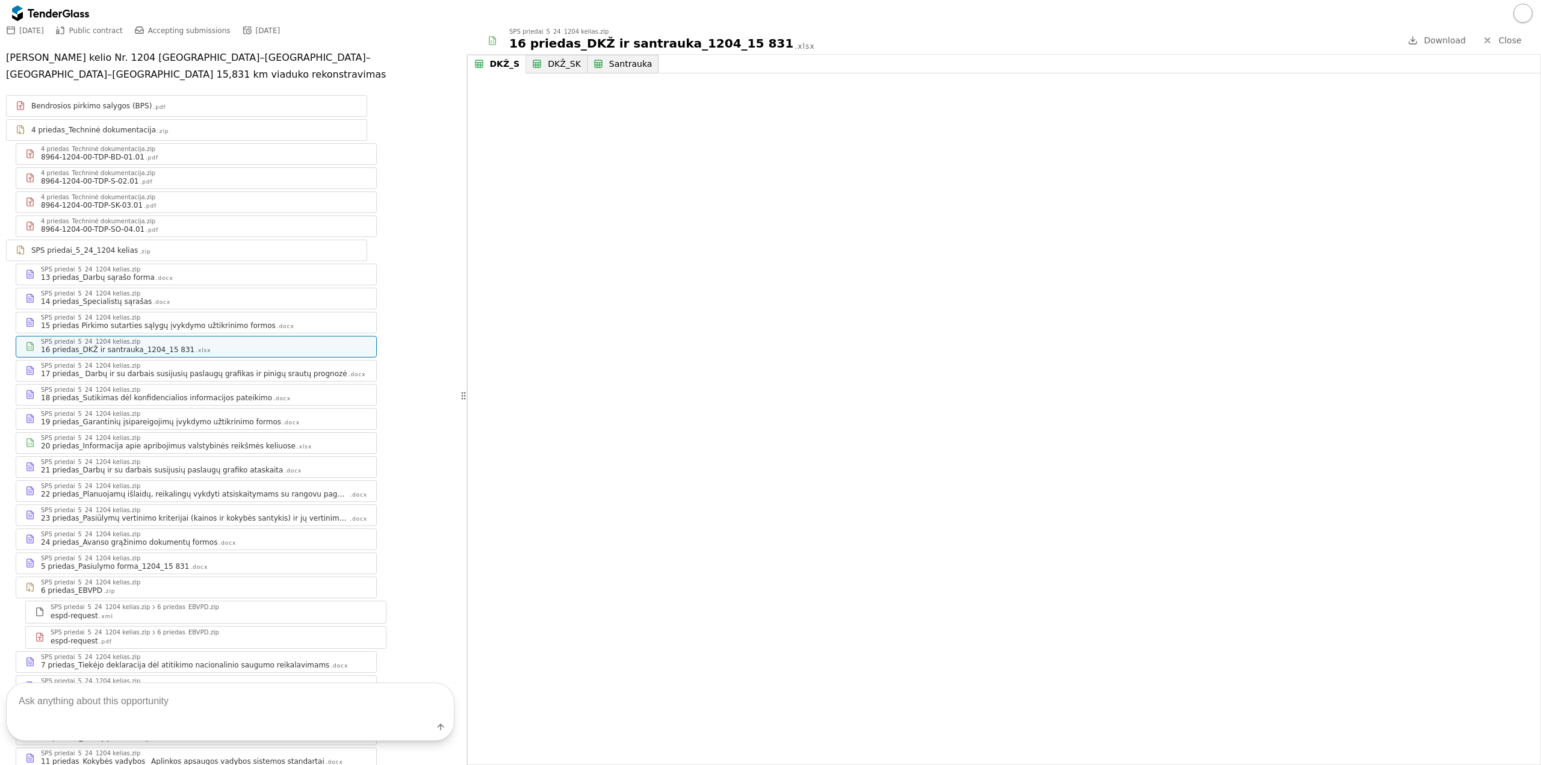
click at [223, 369] on div "17 priedas_ Darbų ir su darbais susijusių paslaugų grafikas ir pinigų srautų pr…" at bounding box center [194, 374] width 306 height 10
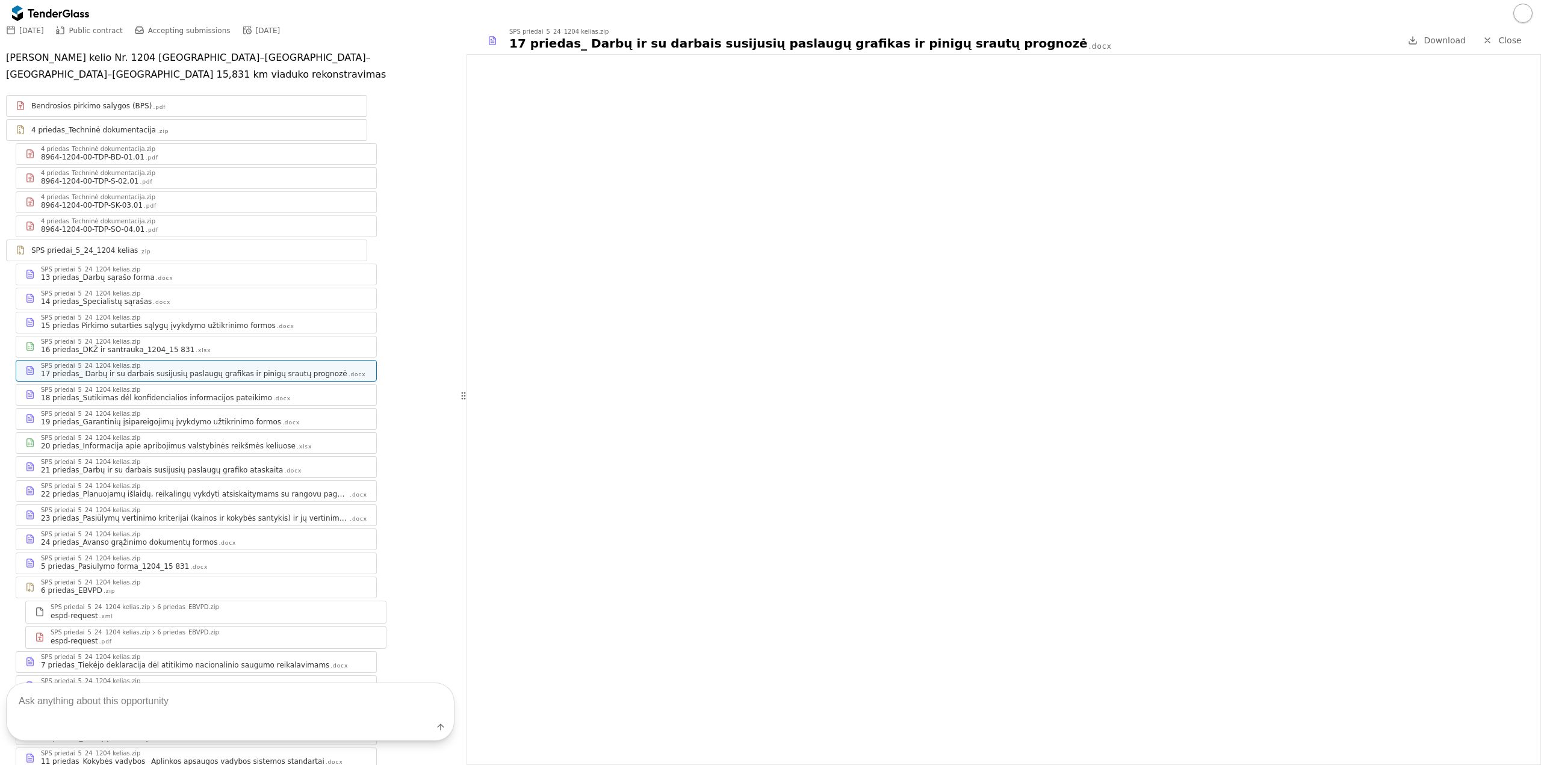
click at [209, 393] on div "18 priedas_Sutikimas dėl konfidencialios informacijos pateikimo" at bounding box center [156, 398] width 231 height 10
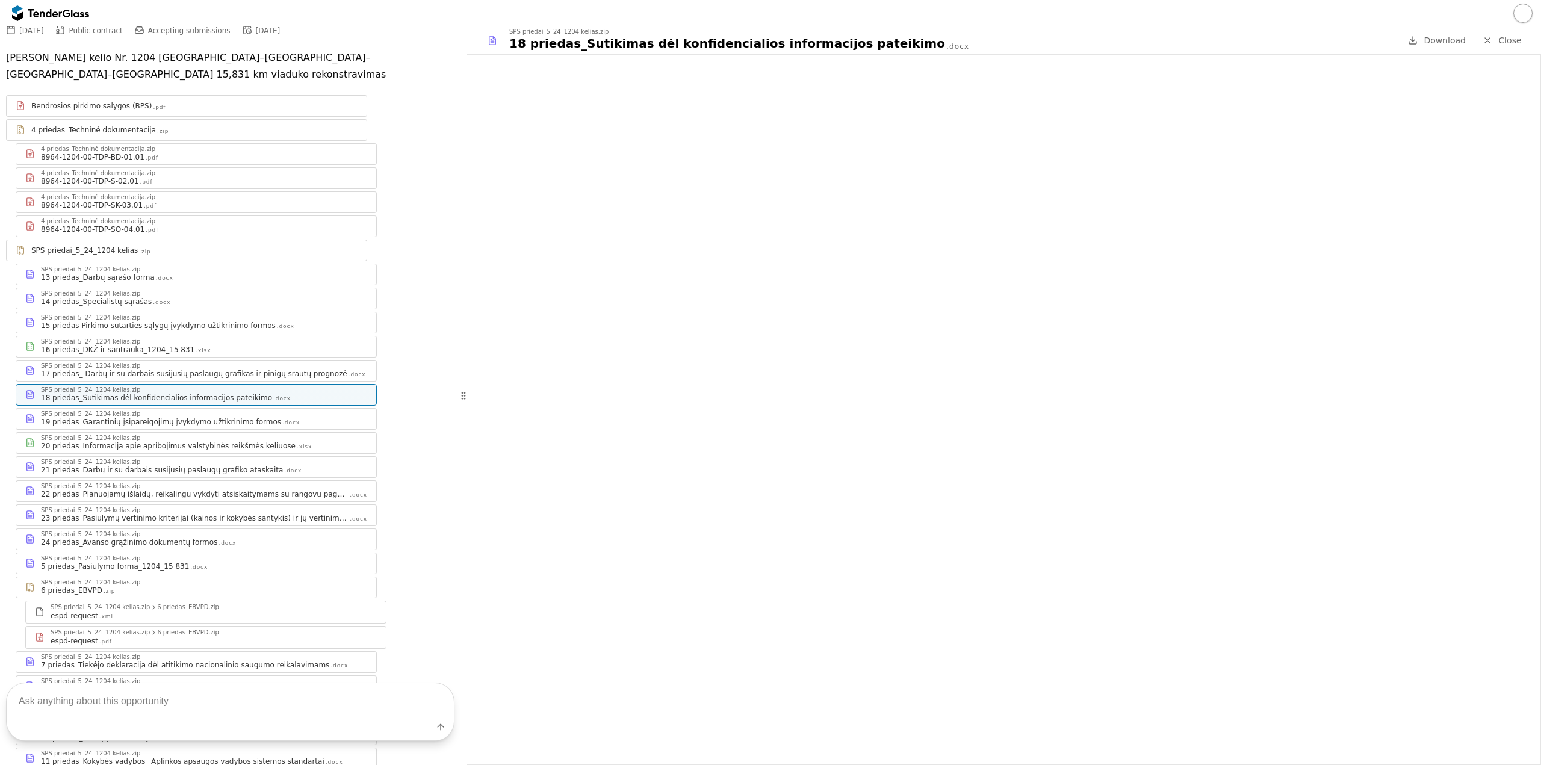
click at [206, 411] on div "SPS priedai_5_24_1204 kelias.zip" at bounding box center [204, 414] width 326 height 6
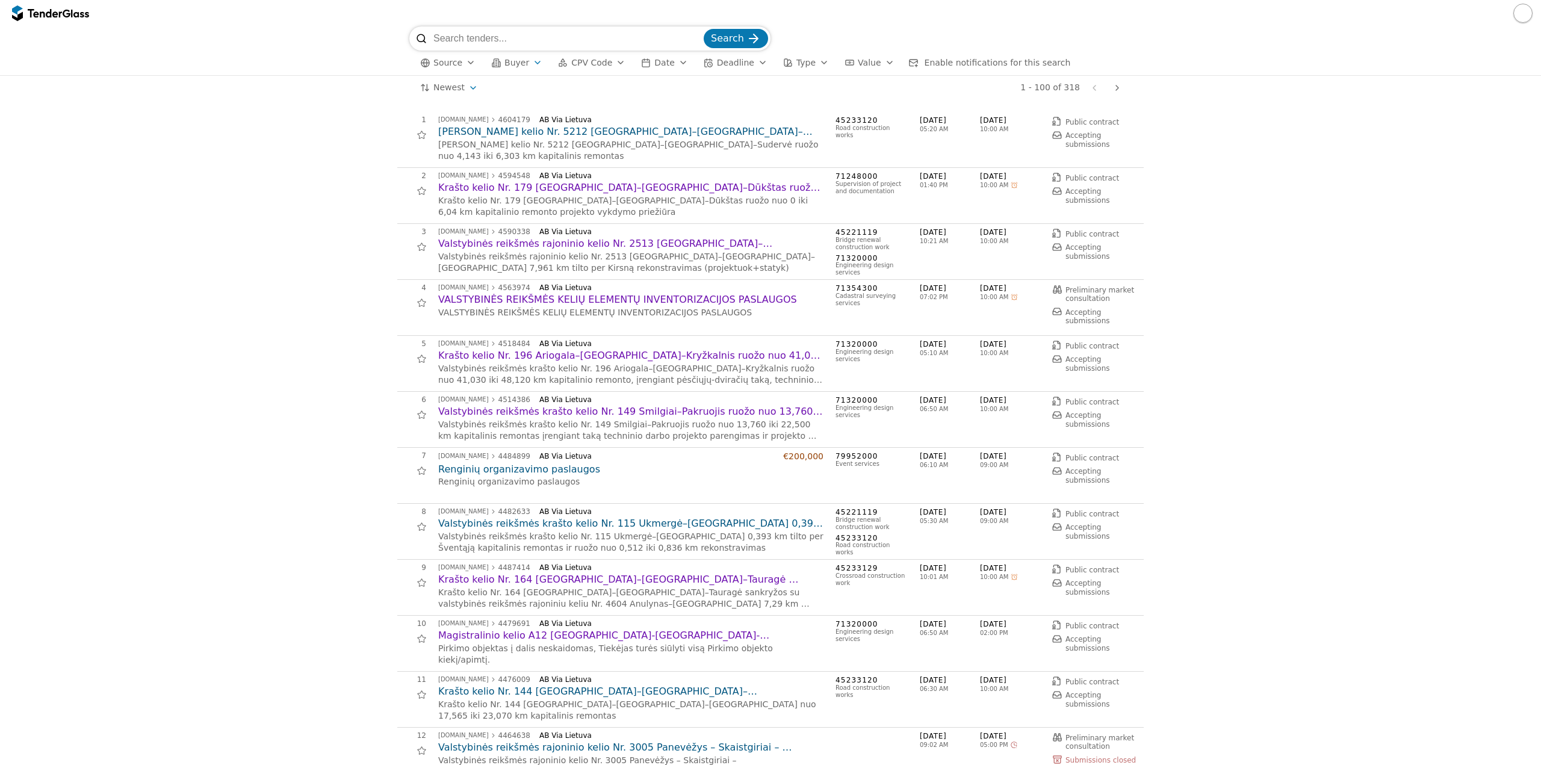
scroll to position [60, 0]
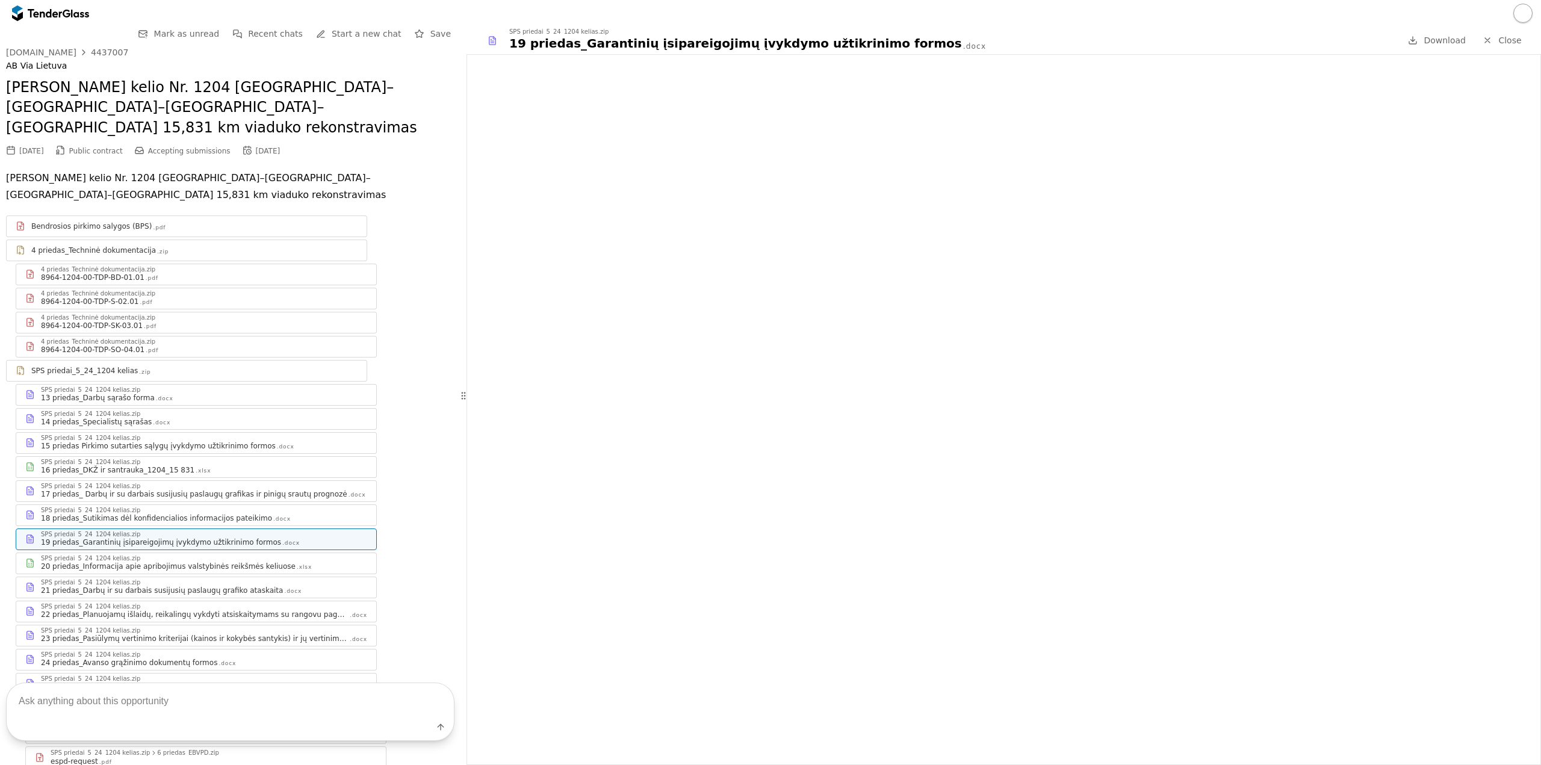
click at [276, 273] on div "8964-1204-00-TDP-BD-01.01 .pdf" at bounding box center [204, 278] width 326 height 10
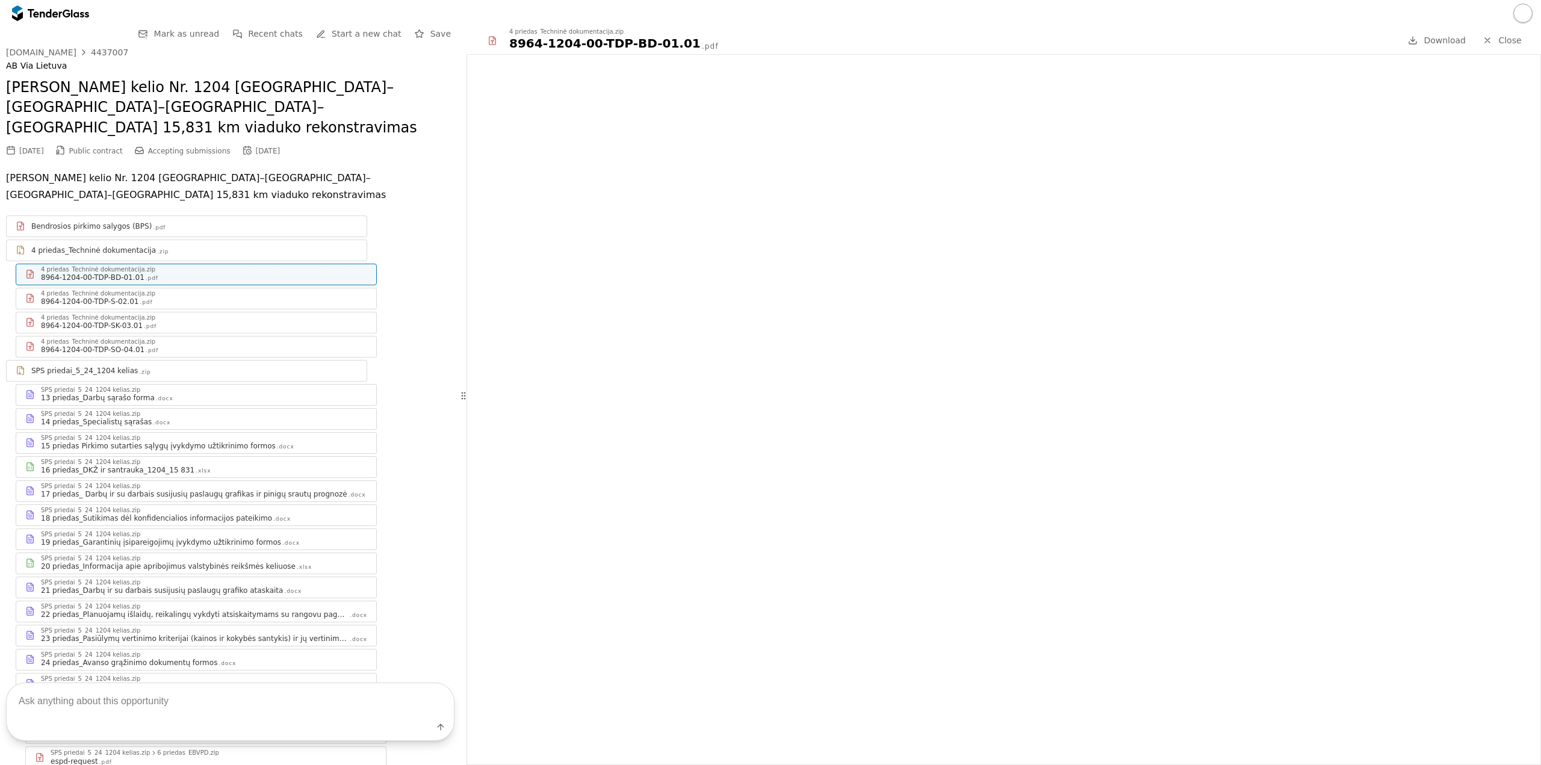
click at [255, 321] on div "8964-1204-00-TDP-SK-03.01 .pdf" at bounding box center [204, 326] width 326 height 10
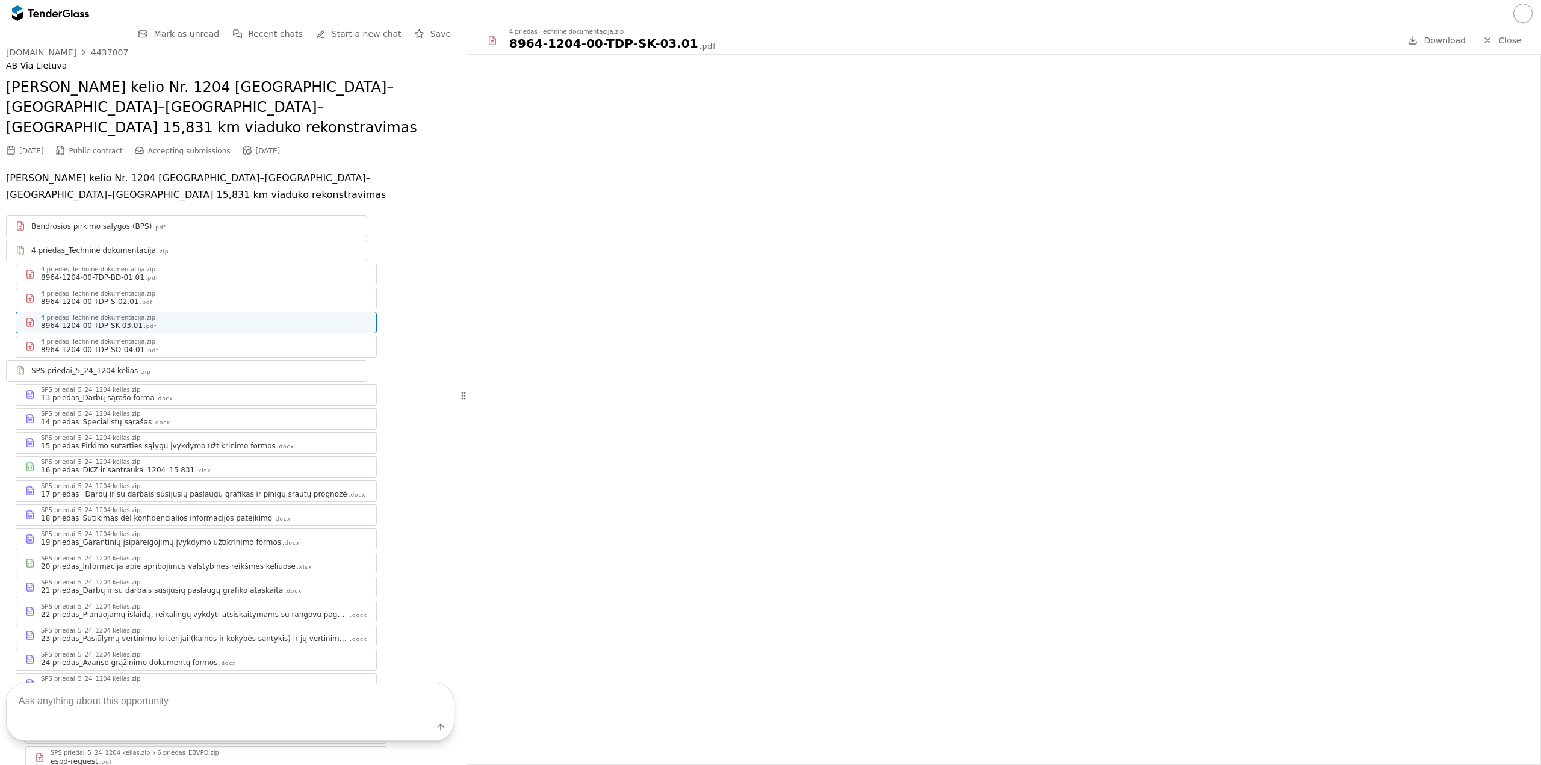
click at [98, 321] on div "8964-1204-00-TDP-SK-03.01" at bounding box center [92, 326] width 102 height 10
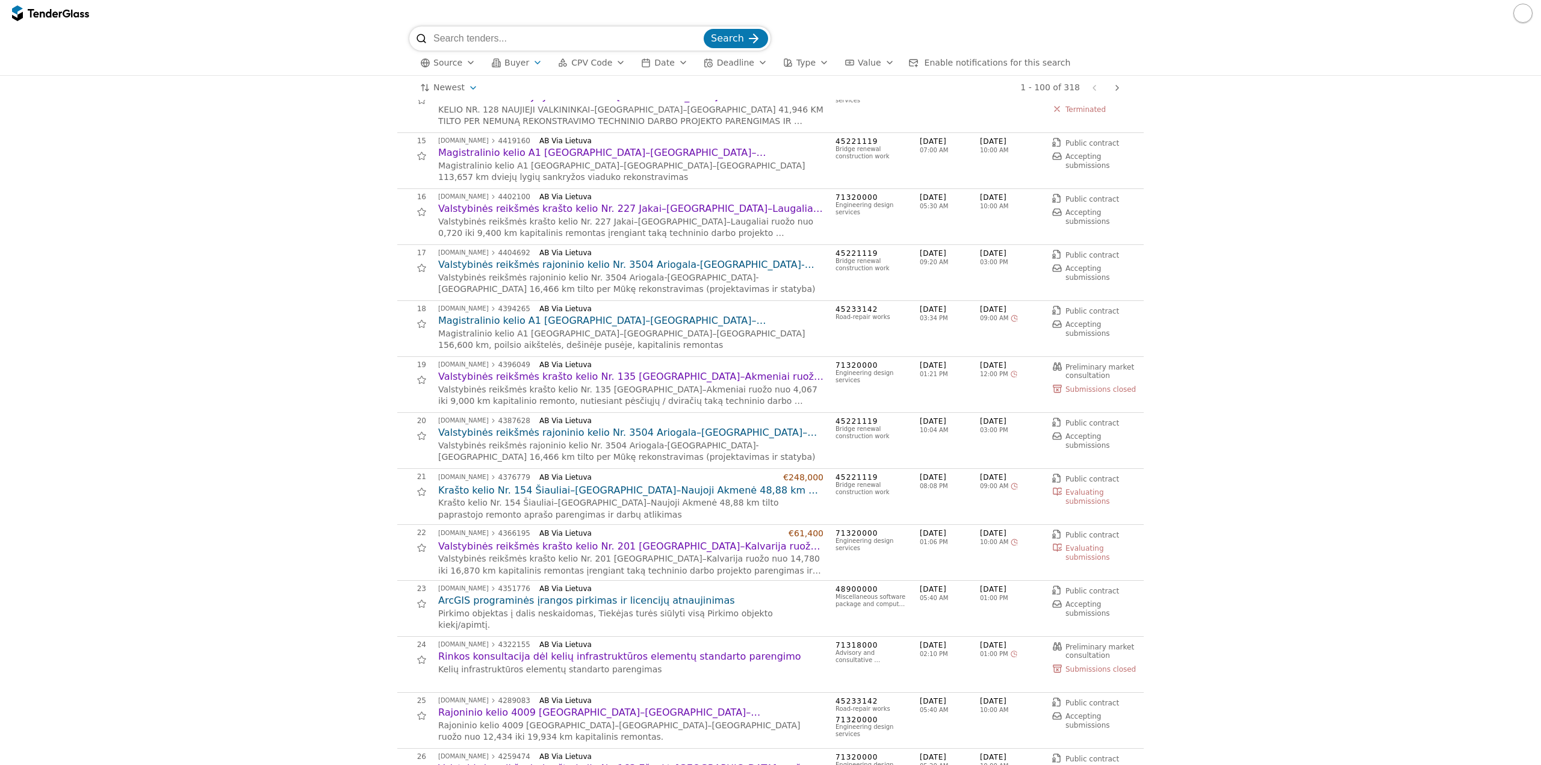
scroll to position [783, 0]
